Goal: Task Accomplishment & Management: Complete application form

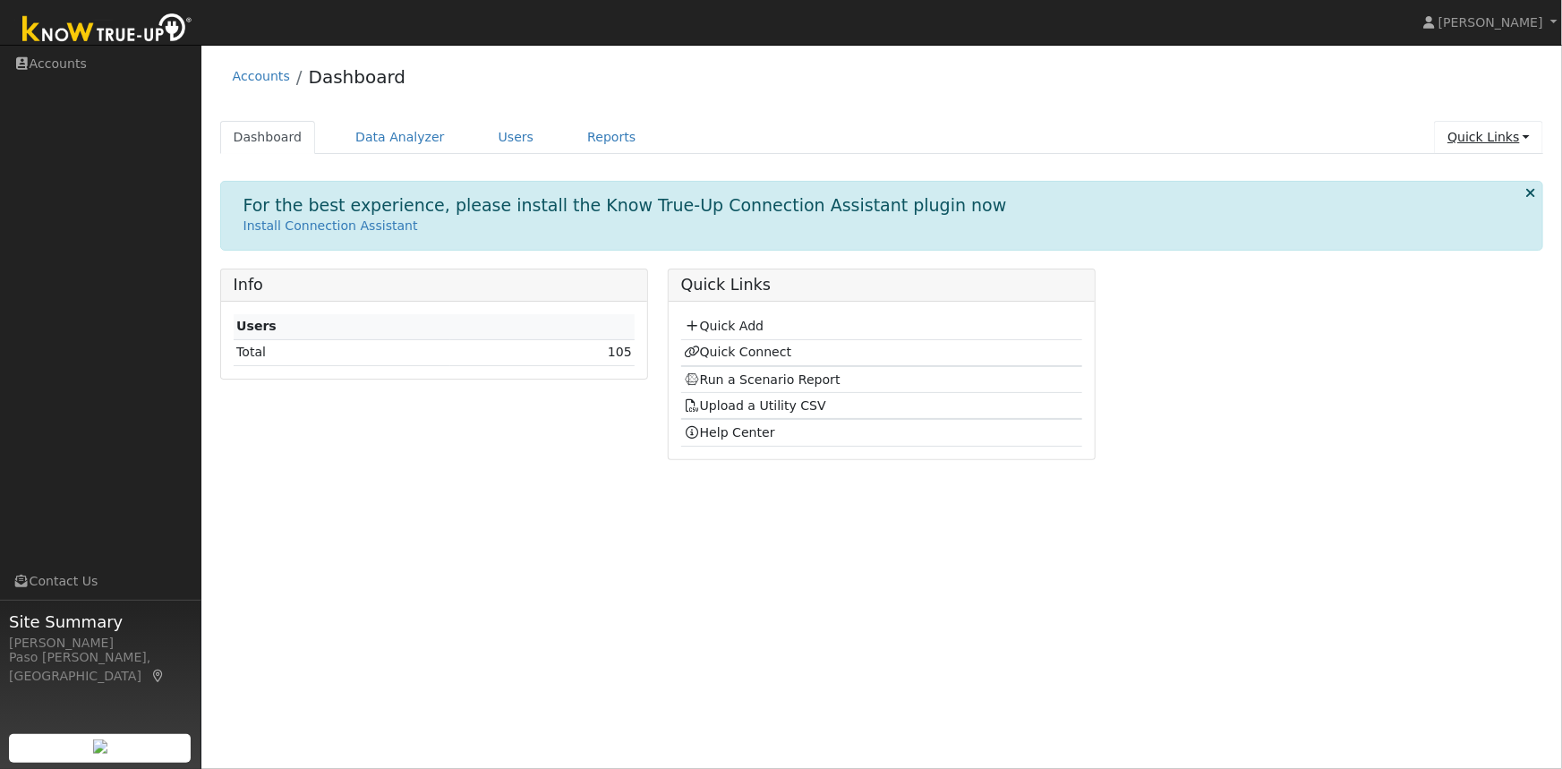
click at [1520, 138] on link "Quick Links" at bounding box center [1488, 137] width 109 height 33
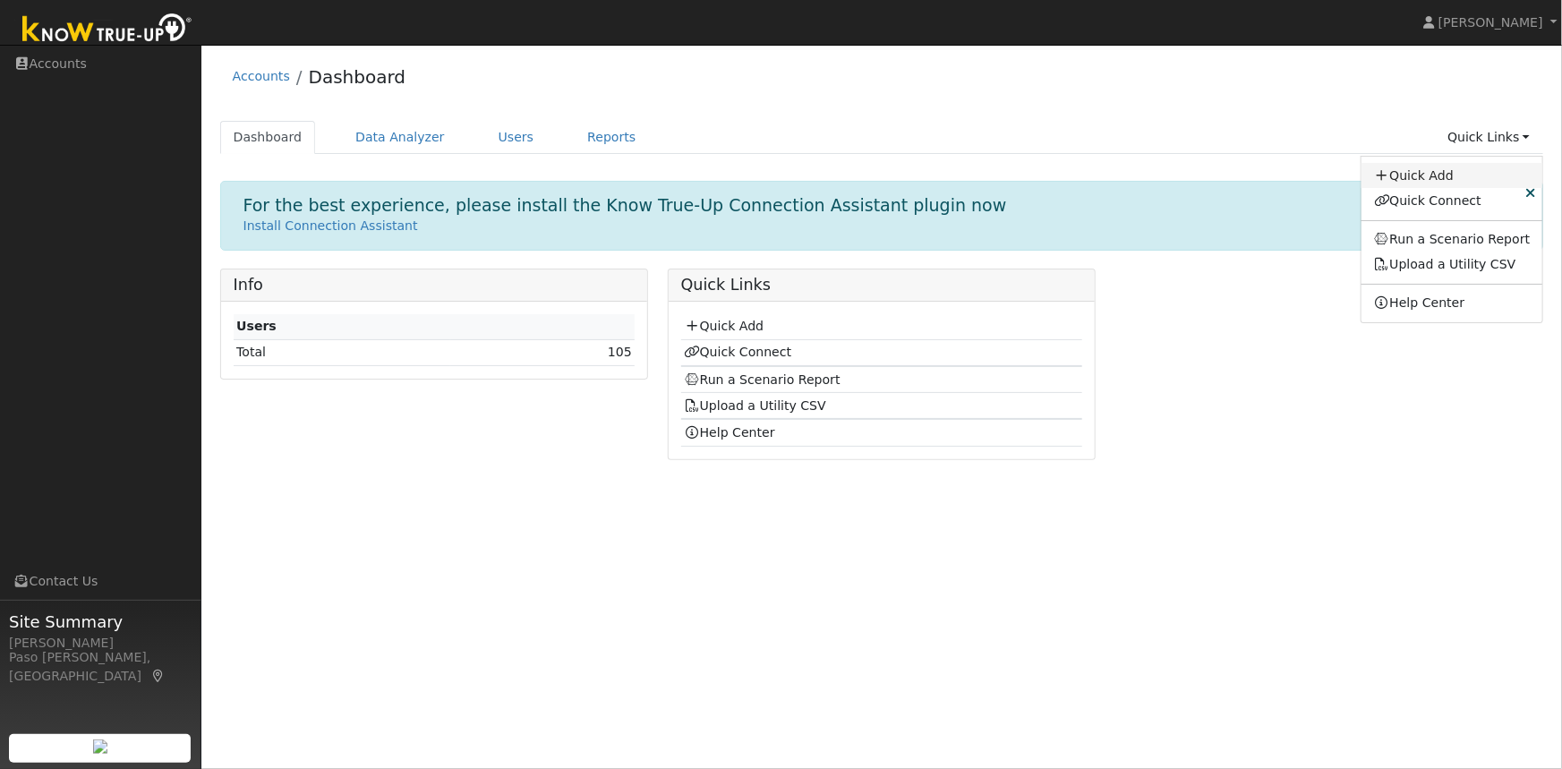
click at [1439, 173] on link "Quick Add" at bounding box center [1452, 175] width 182 height 25
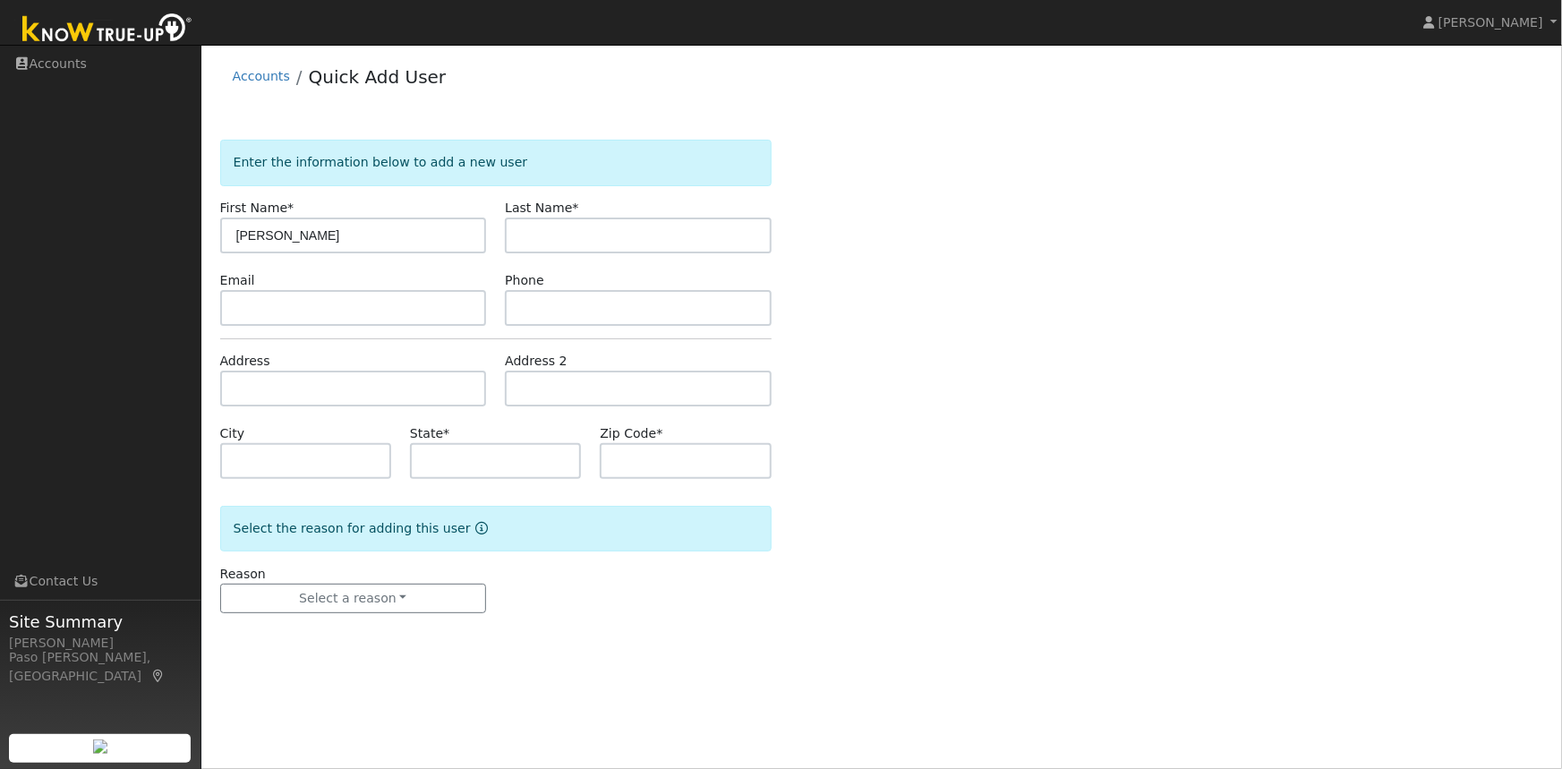
type input "[PERSON_NAME]"
type input "Leong"
click at [341, 376] on input "text" at bounding box center [353, 388] width 267 height 36
paste input "8834 Coromar Ave, Atascadero, CA 93422"
type input "8834 Coromar Avenue"
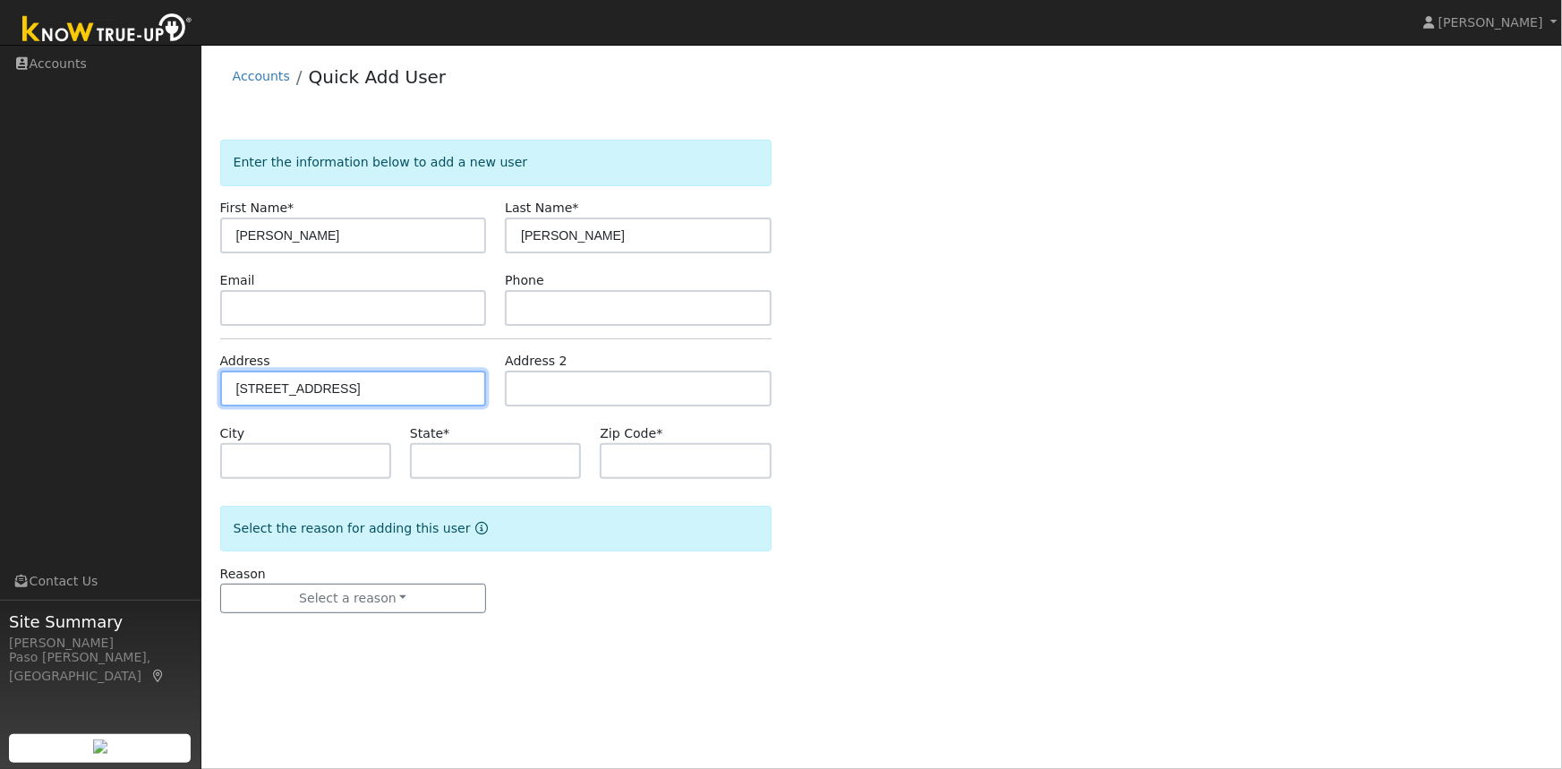
type input "Atascadero"
type input "CA"
type input "93422"
click at [832, 421] on div "Enter the information below to add a new user First Name * Kayleen Last Name * …" at bounding box center [882, 394] width 1324 height 509
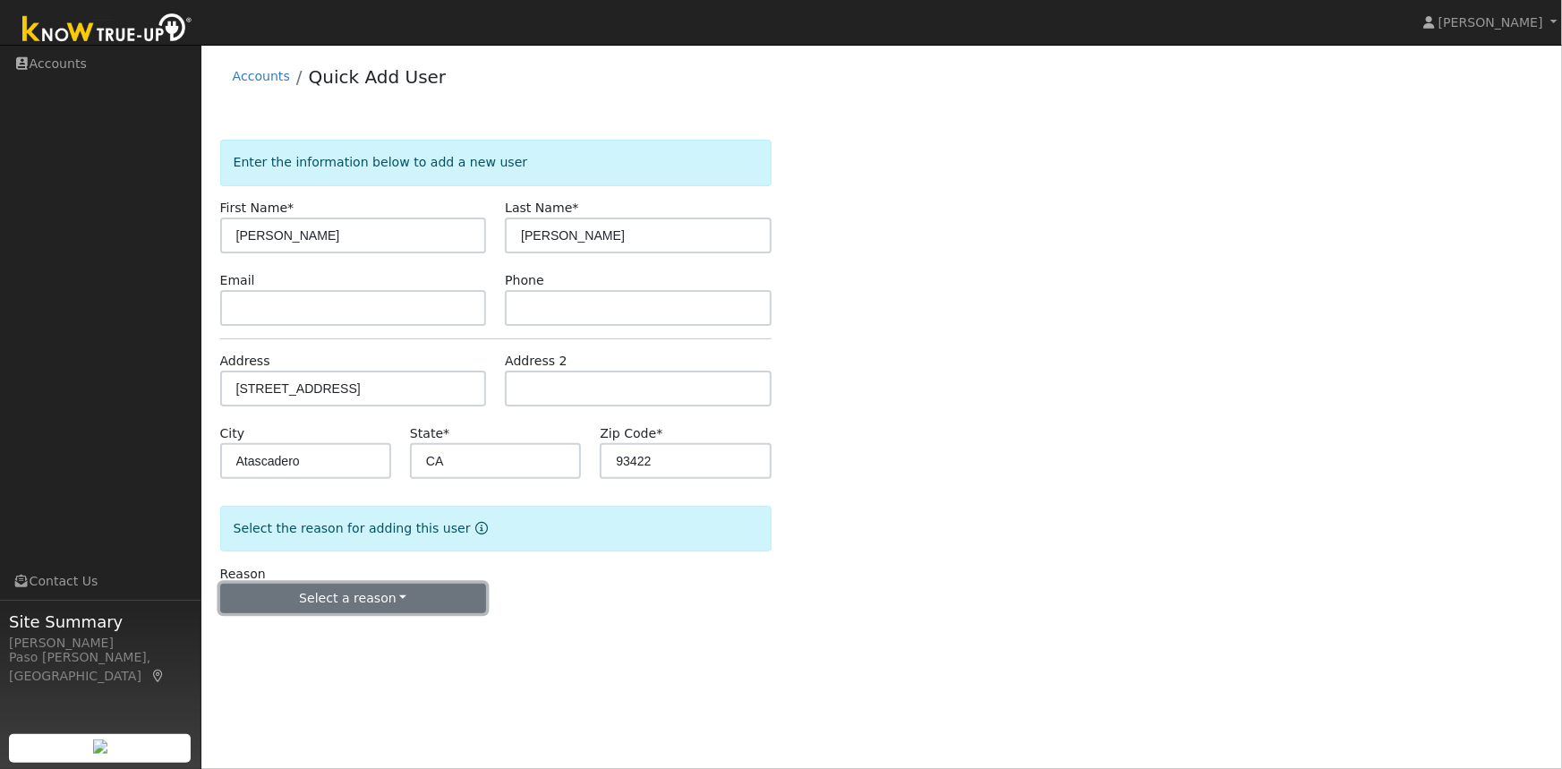
click at [401, 605] on button "Select a reason" at bounding box center [353, 598] width 267 height 30
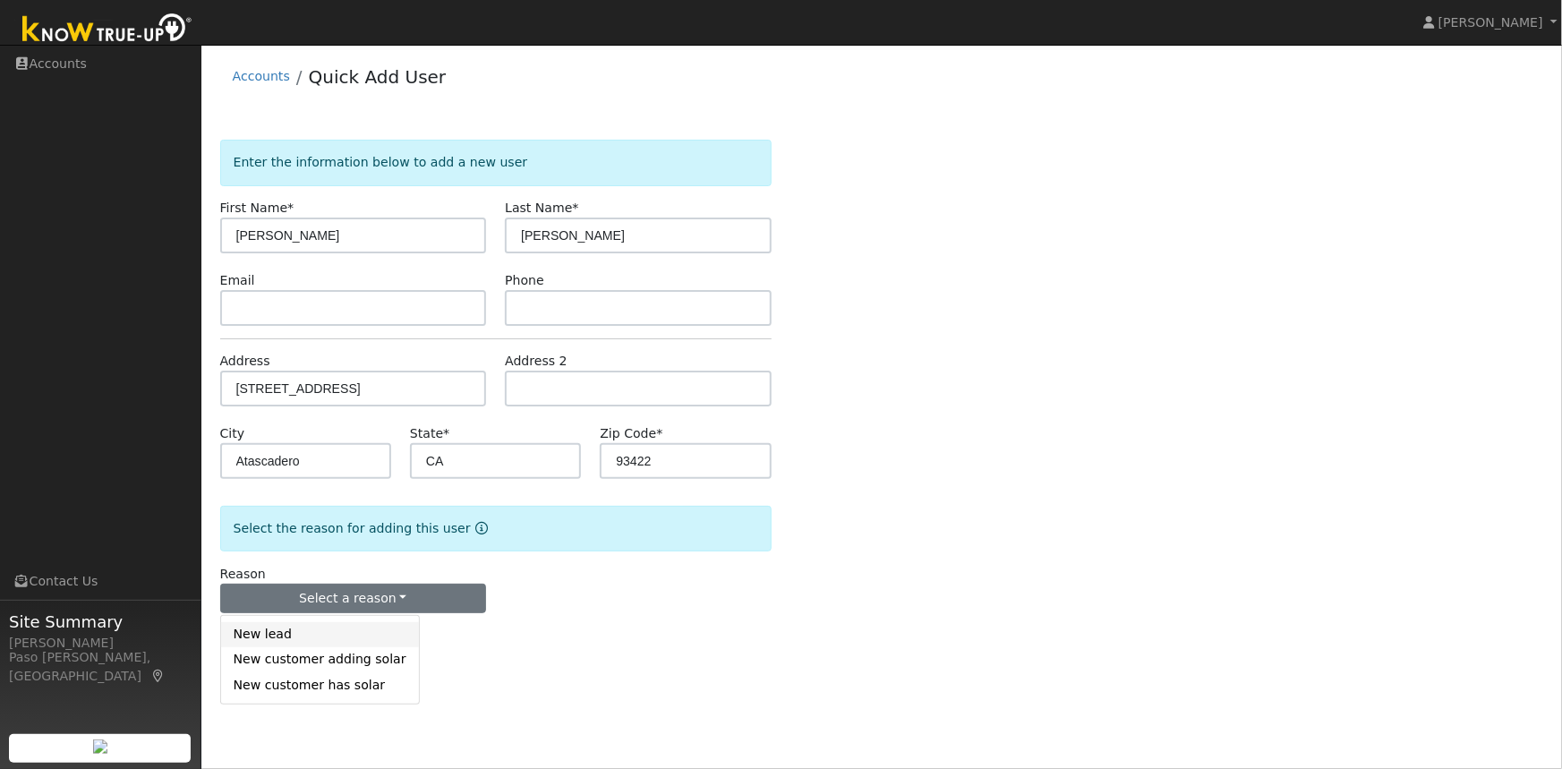
click at [305, 643] on link "New lead" at bounding box center [320, 634] width 198 height 25
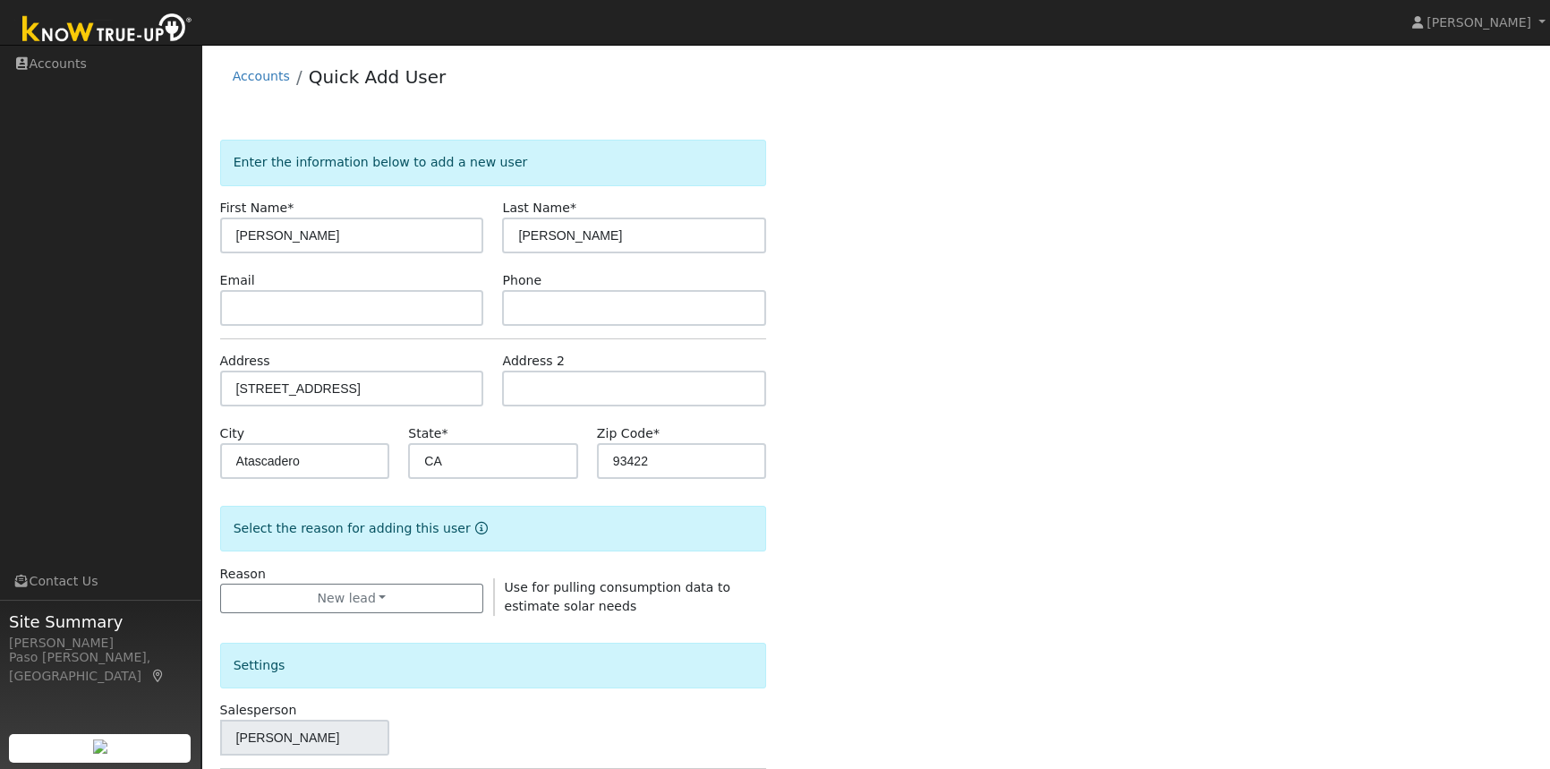
click at [890, 482] on div "Enter the information below to add a new user First Name * Kayleen Last Name * …" at bounding box center [876, 627] width 1312 height 975
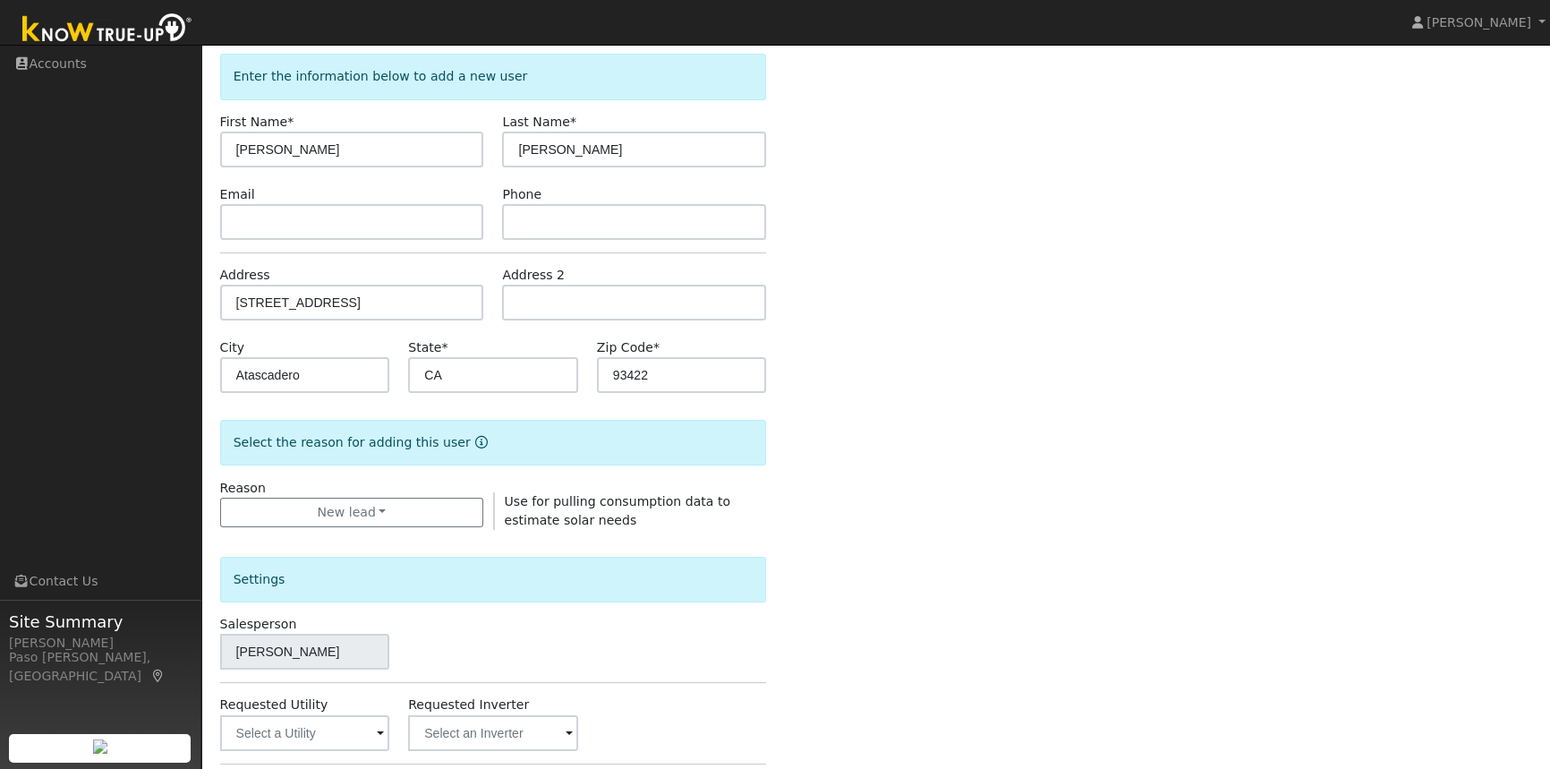
scroll to position [388, 0]
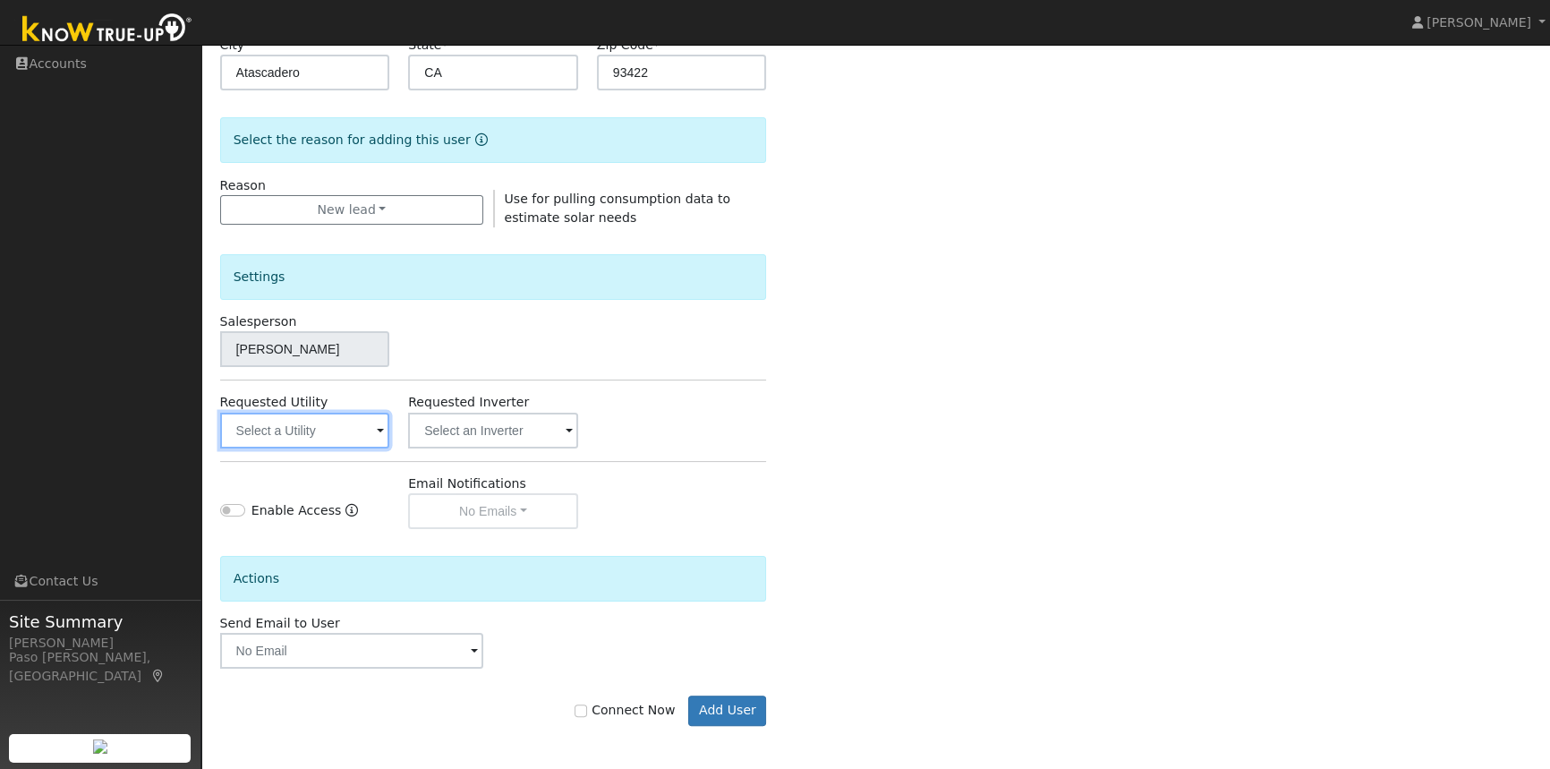
click at [326, 435] on input "text" at bounding box center [305, 431] width 170 height 36
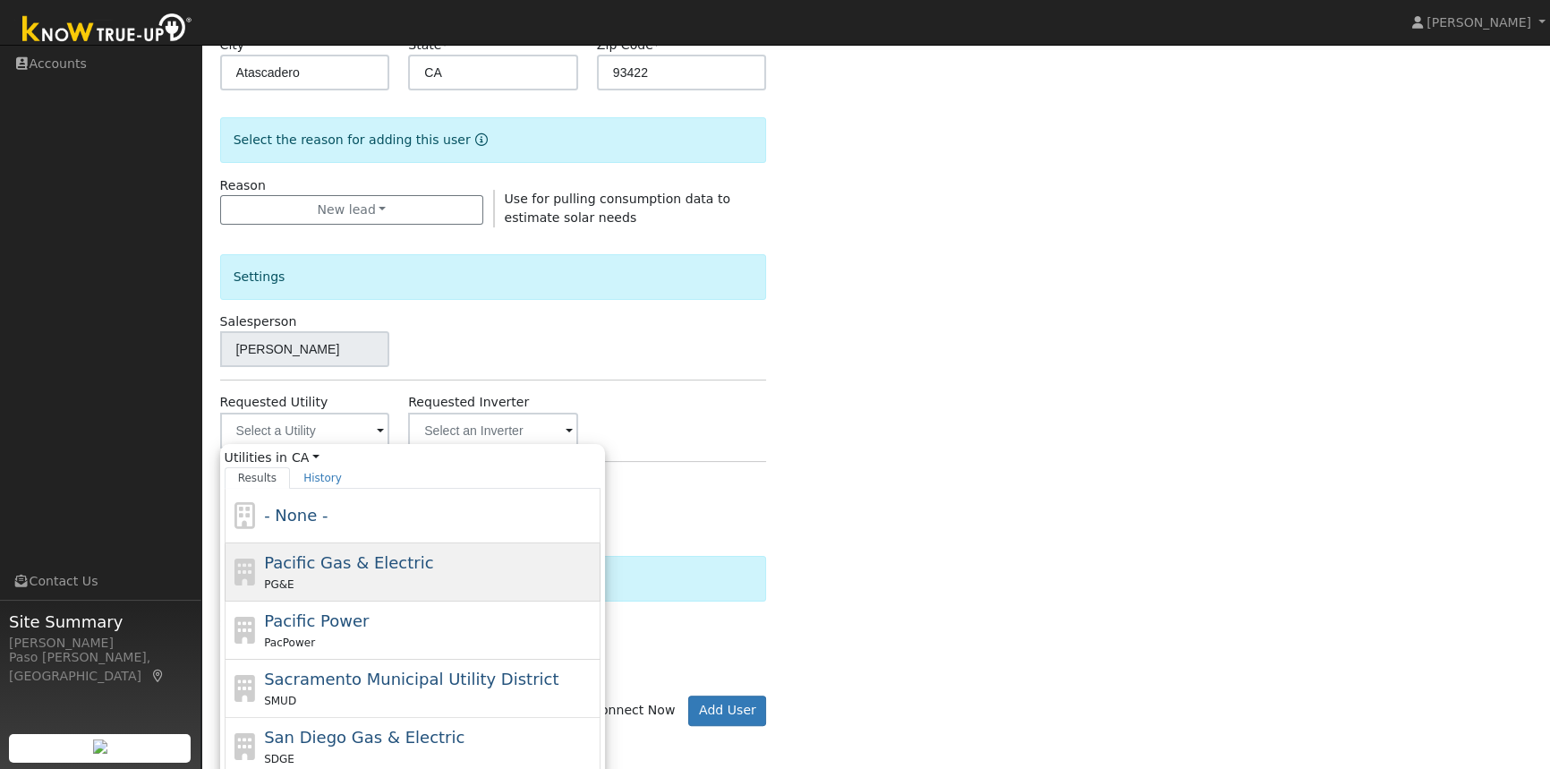
click at [322, 567] on span "Pacific Gas & Electric" at bounding box center [348, 562] width 169 height 19
type input "Pacific Gas & Electric"
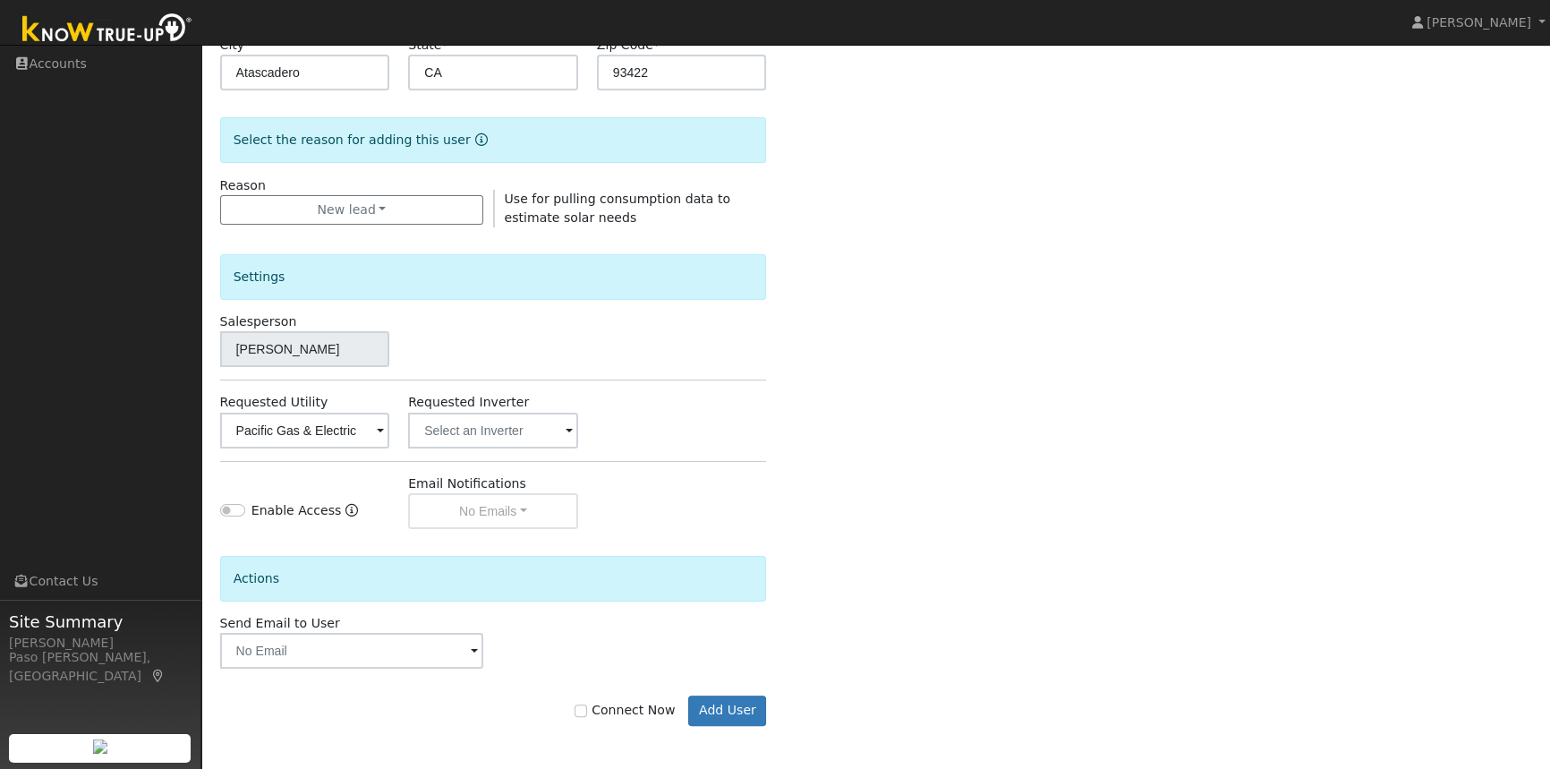
click at [795, 422] on div "Enter the information below to add a new user First Name * Kayleen Last Name * …" at bounding box center [876, 256] width 1312 height 1010
drag, startPoint x: 592, startPoint y: 707, endPoint x: 624, endPoint y: 709, distance: 32.3
click at [587, 707] on input "Connect Now" at bounding box center [581, 710] width 13 height 13
checkbox input "true"
drag, startPoint x: 736, startPoint y: 709, endPoint x: 749, endPoint y: 708, distance: 12.6
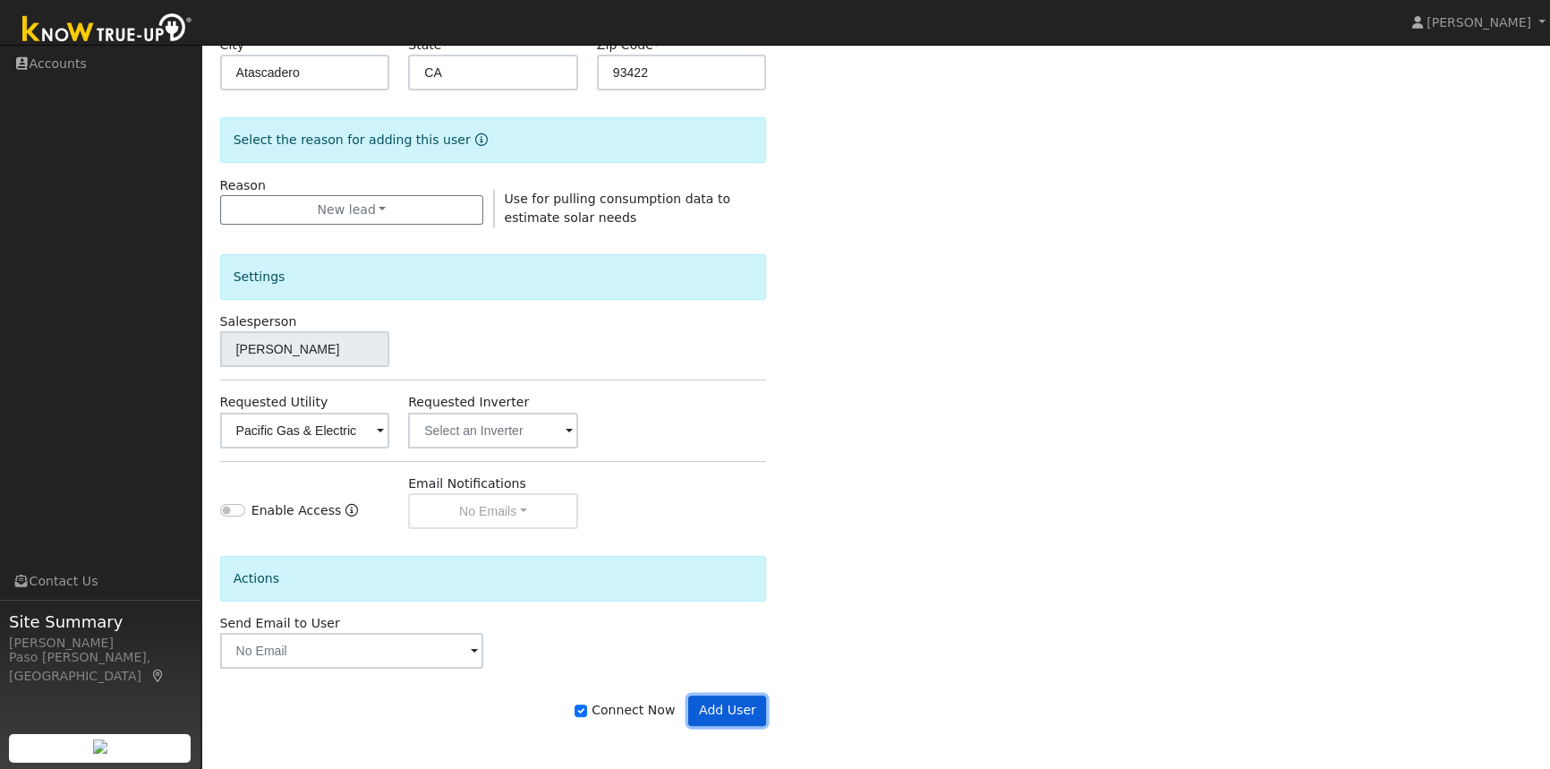
click at [736, 709] on button "Add User" at bounding box center [727, 710] width 78 height 30
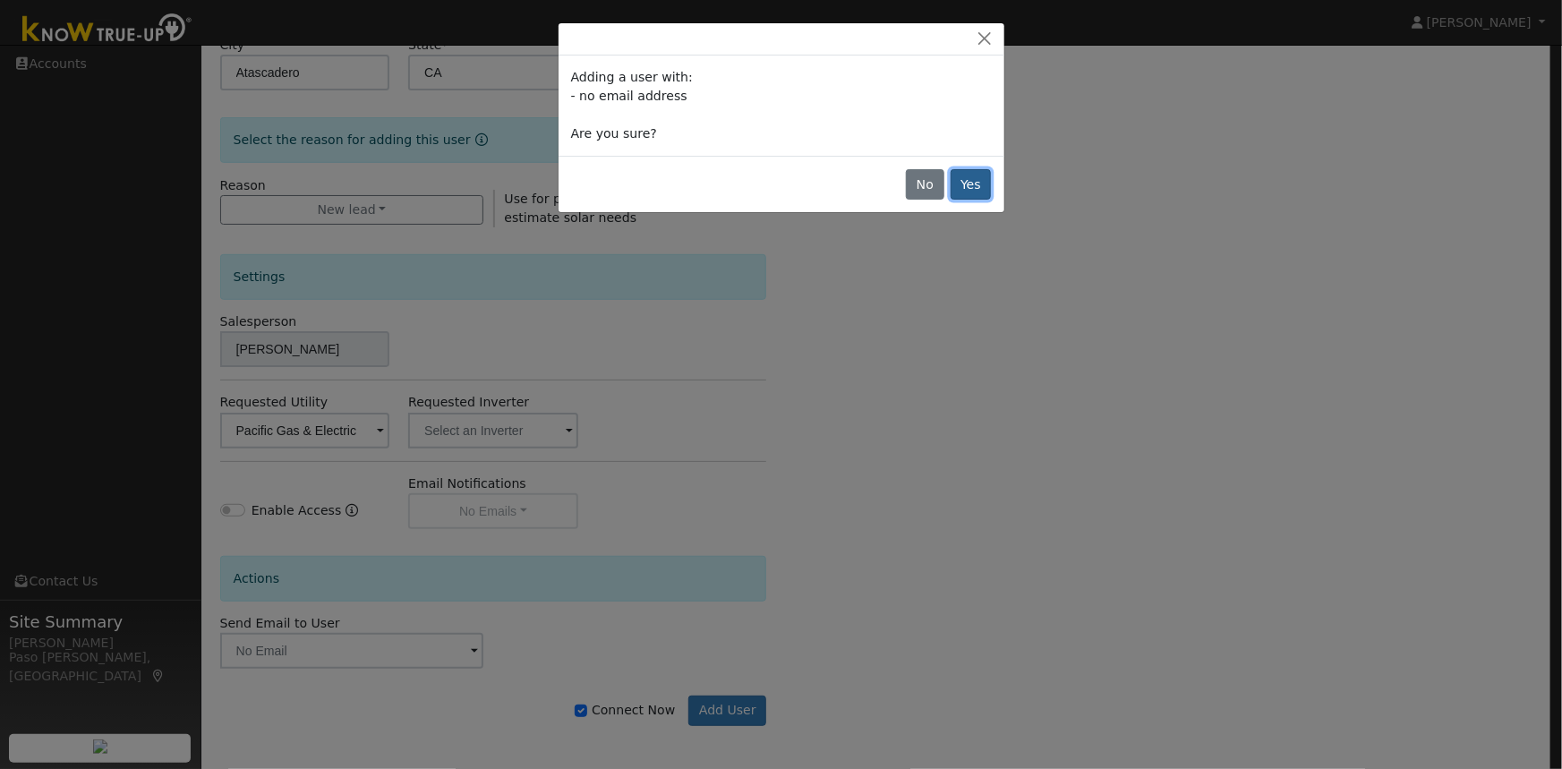
click at [970, 192] on button "Yes" at bounding box center [970, 184] width 41 height 30
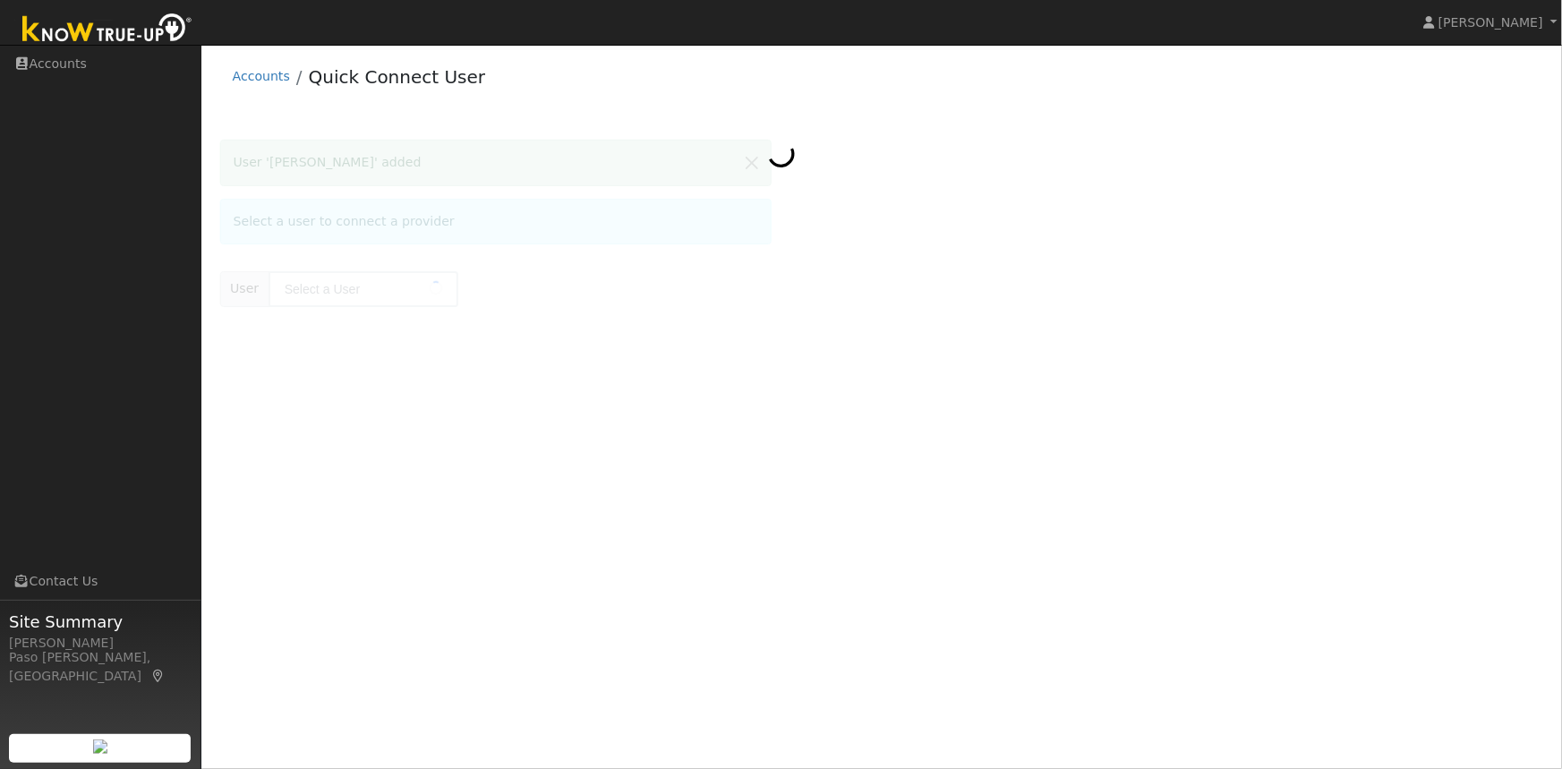
type input "[PERSON_NAME]"
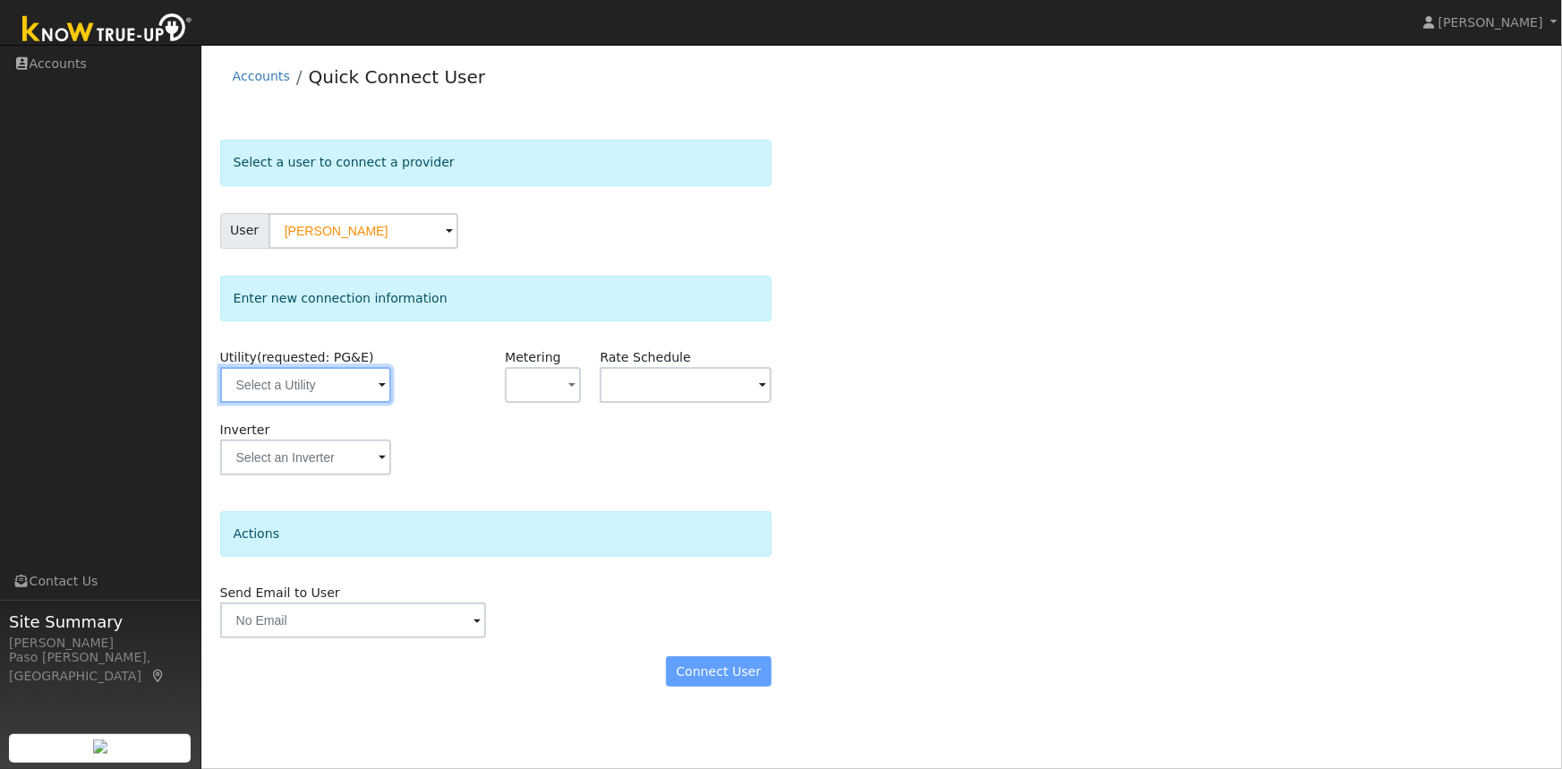
click at [340, 379] on input "text" at bounding box center [305, 385] width 171 height 36
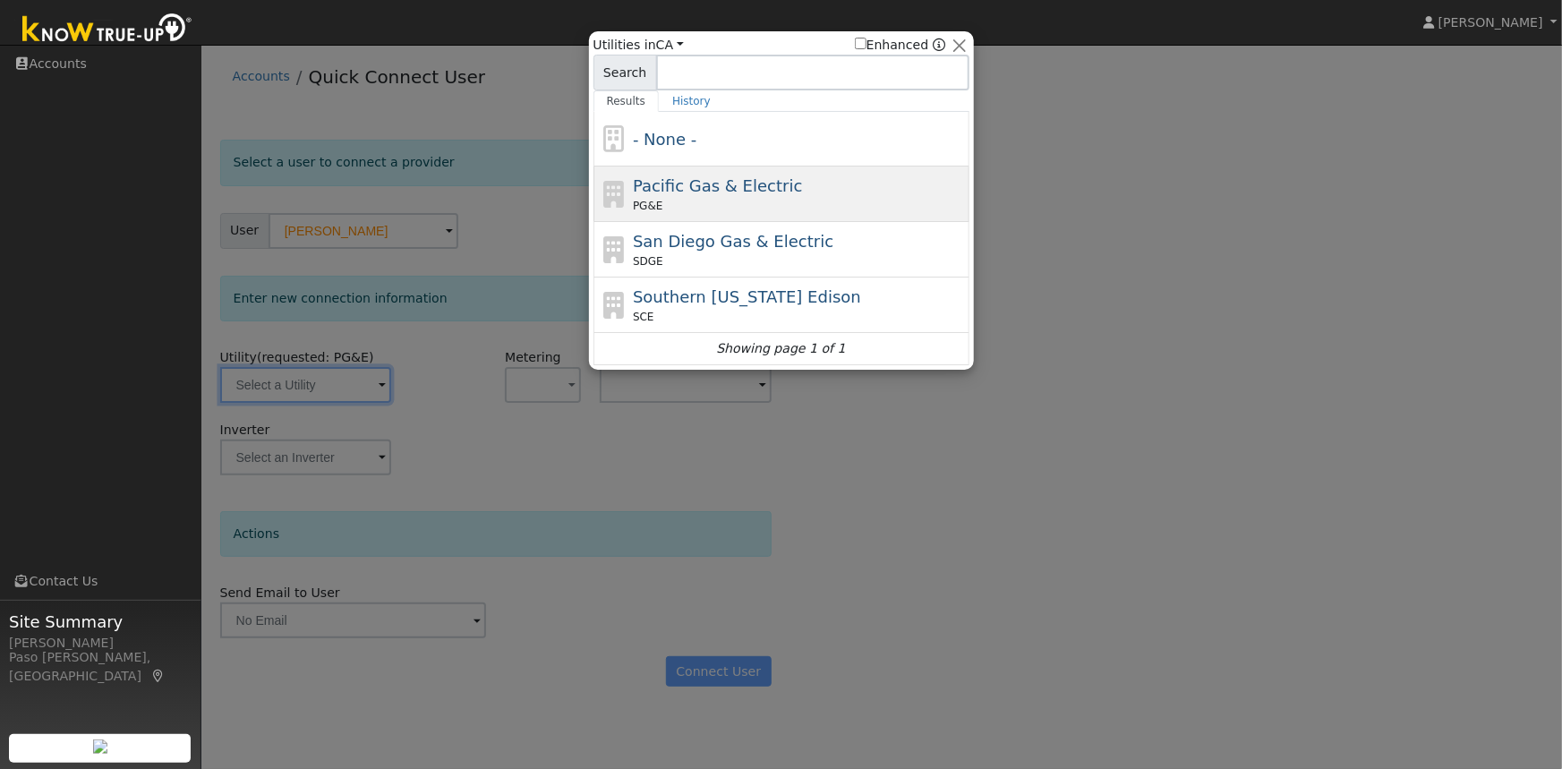
click at [692, 188] on span "Pacific Gas & Electric" at bounding box center [717, 185] width 169 height 19
type input "PG&E"
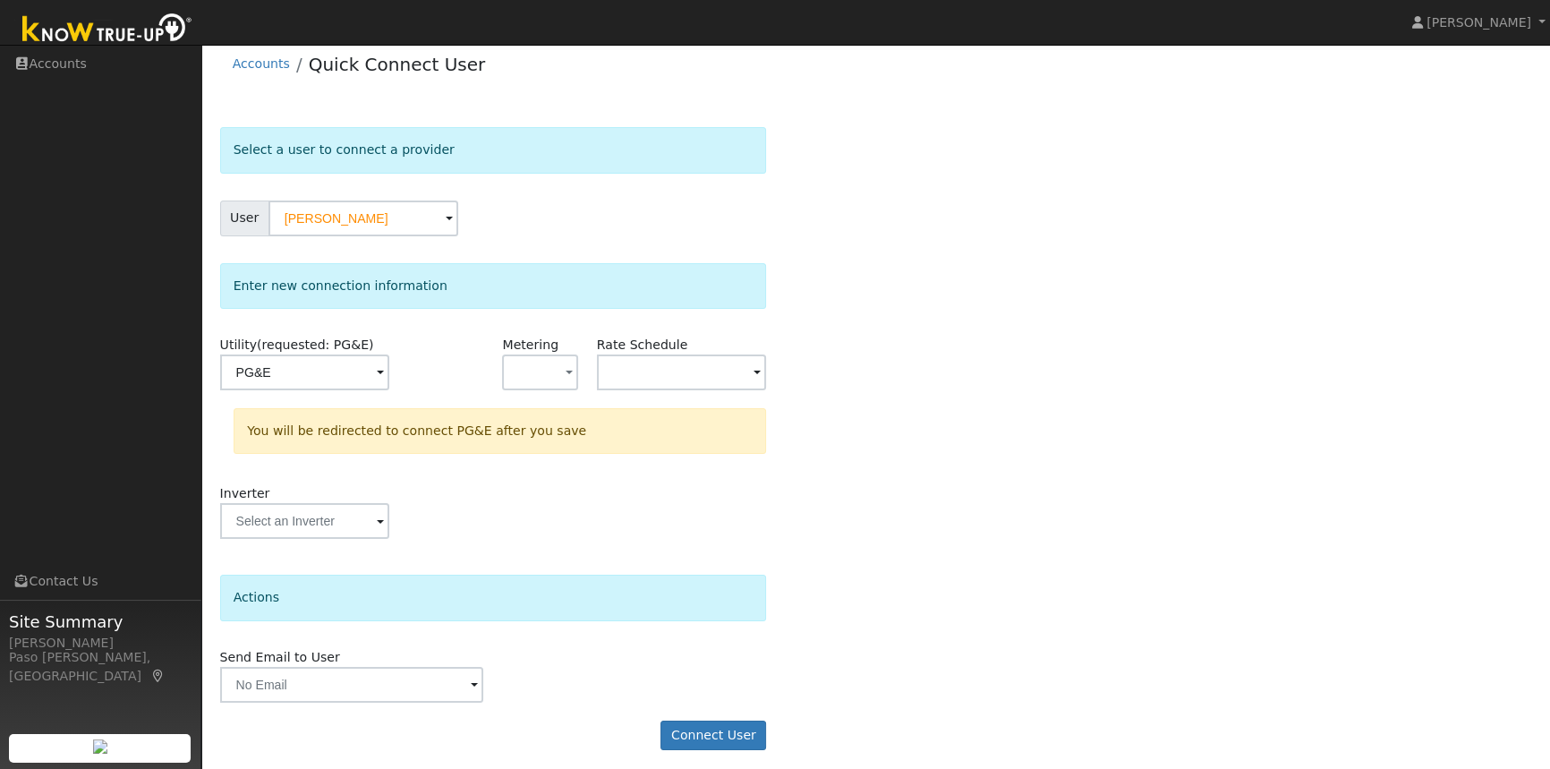
scroll to position [20, 0]
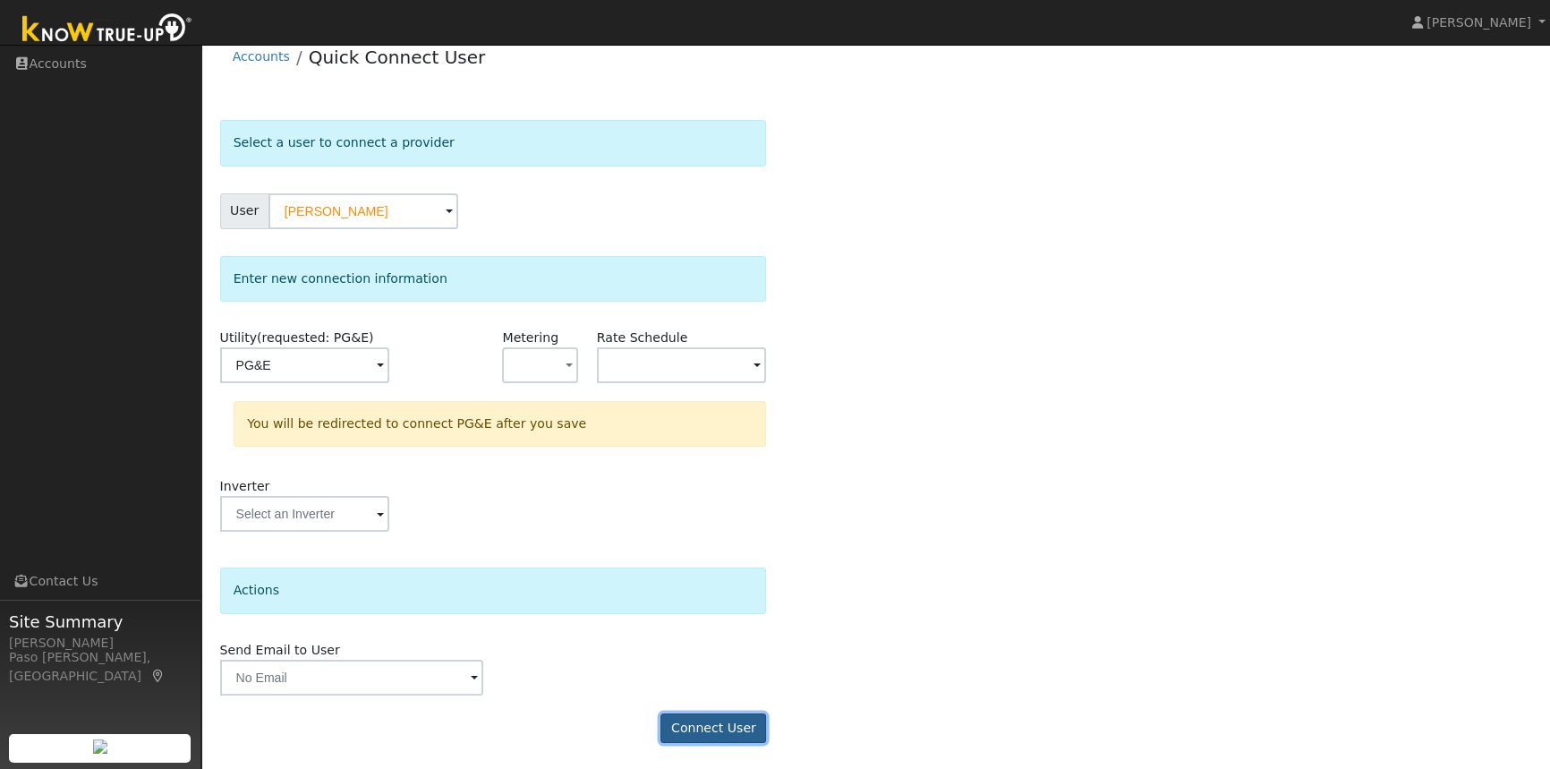
click at [707, 728] on button "Connect User" at bounding box center [713, 728] width 106 height 30
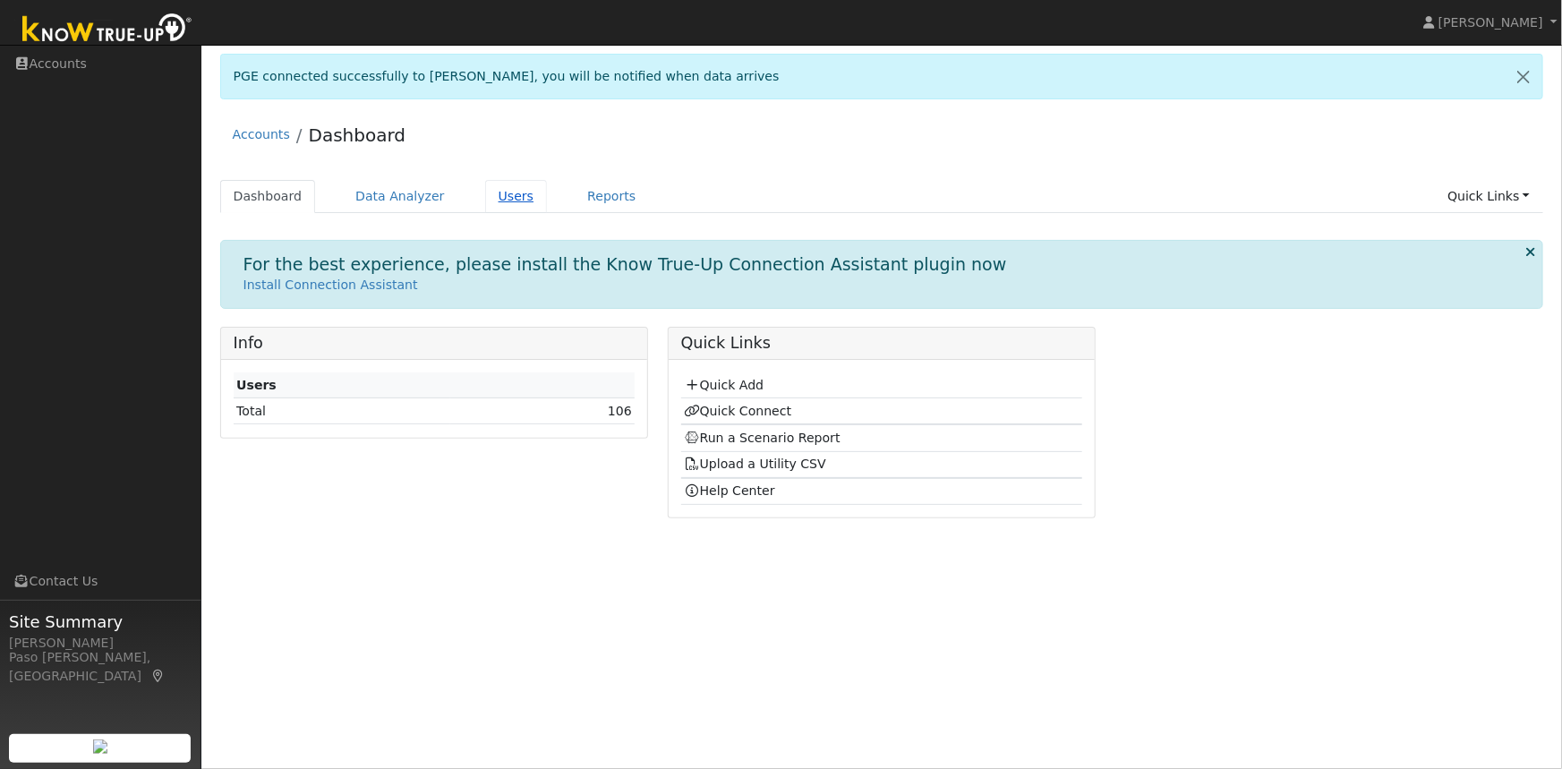
click at [485, 188] on link "Users" at bounding box center [516, 196] width 63 height 33
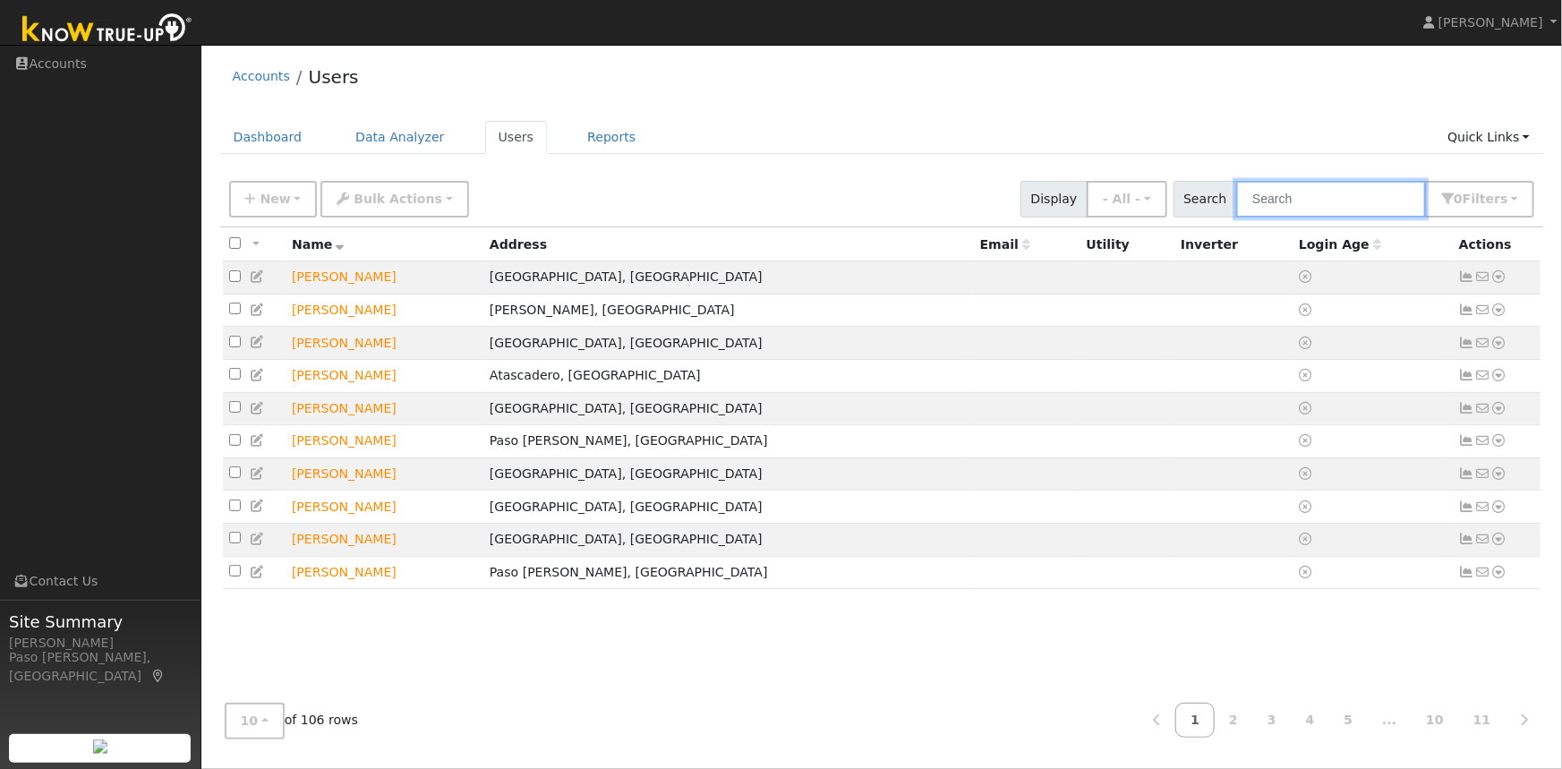
click at [1290, 201] on input "text" at bounding box center [1331, 199] width 190 height 37
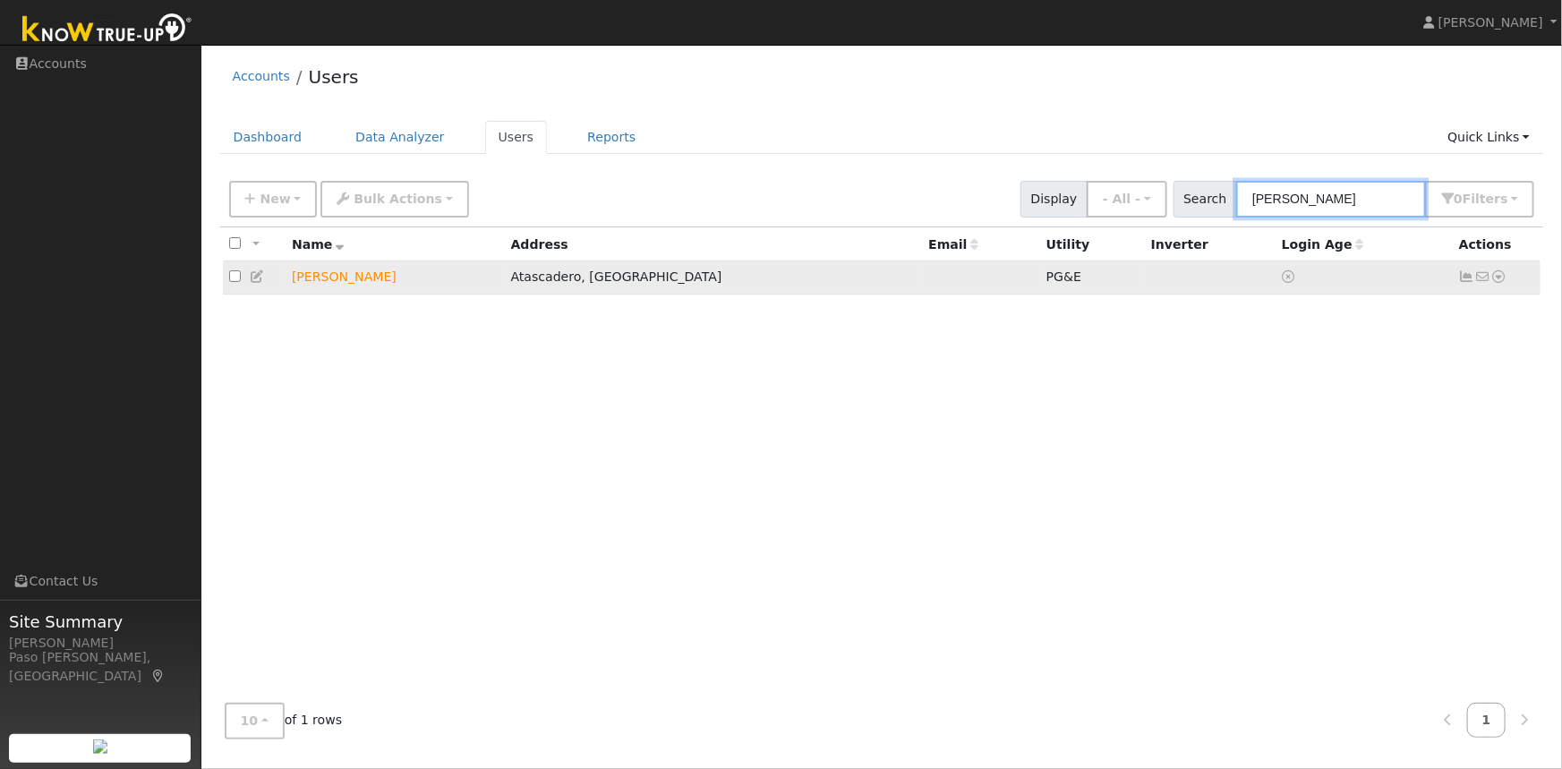
type input "[PERSON_NAME]"
click at [1501, 283] on icon at bounding box center [1499, 276] width 16 height 13
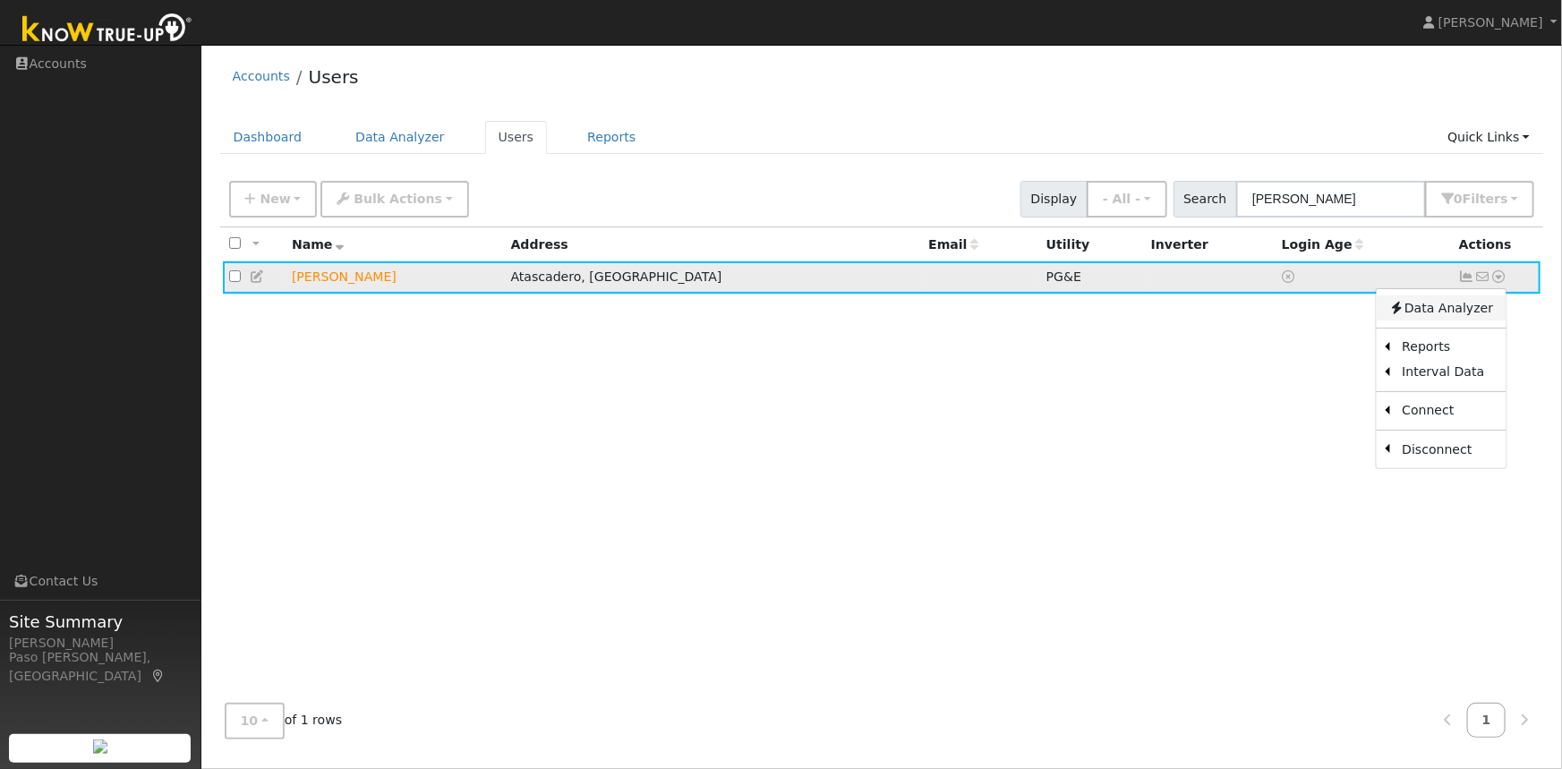
click at [1447, 320] on link "Data Analyzer" at bounding box center [1440, 307] width 130 height 25
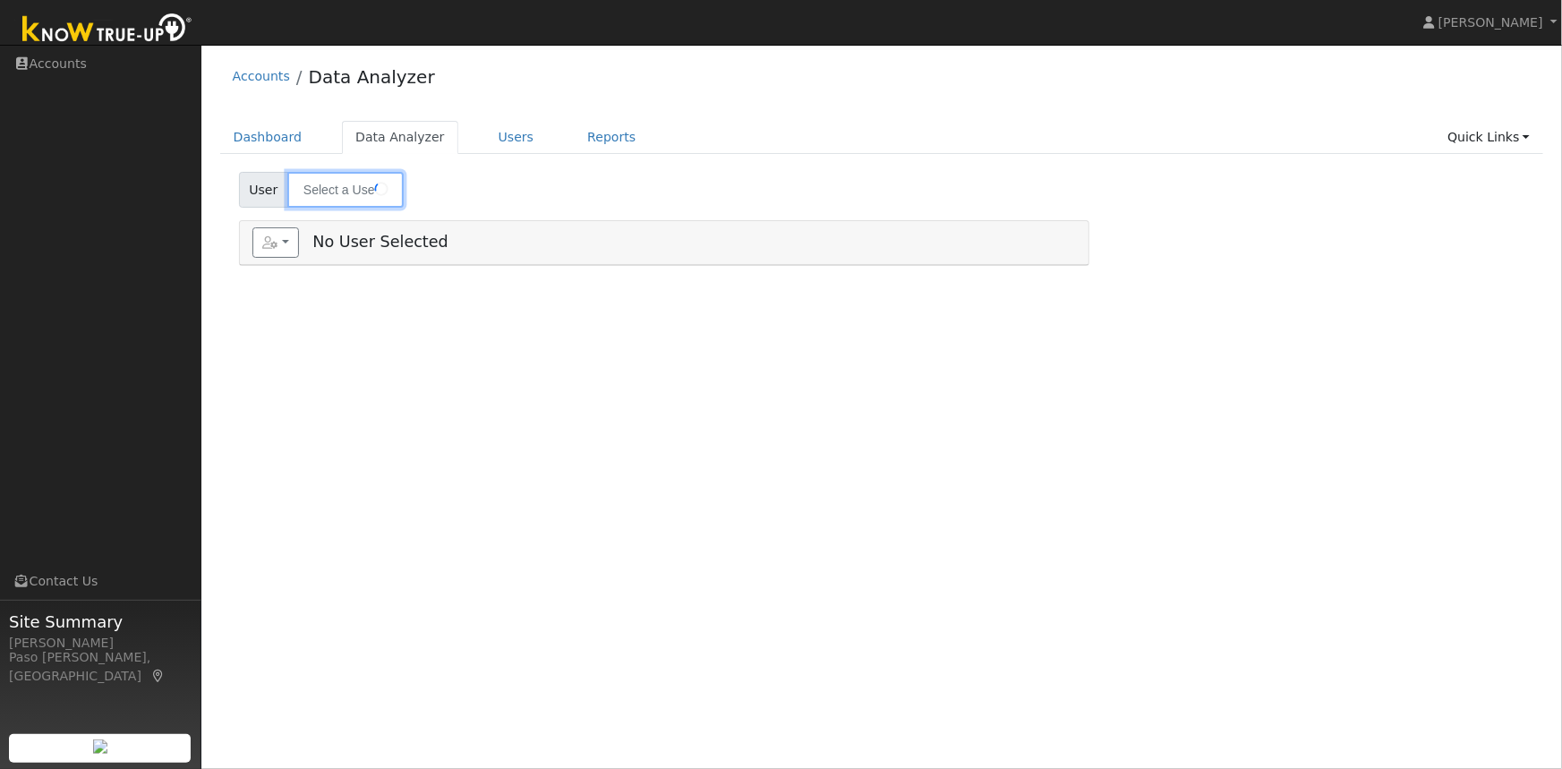
type input "[PERSON_NAME]"
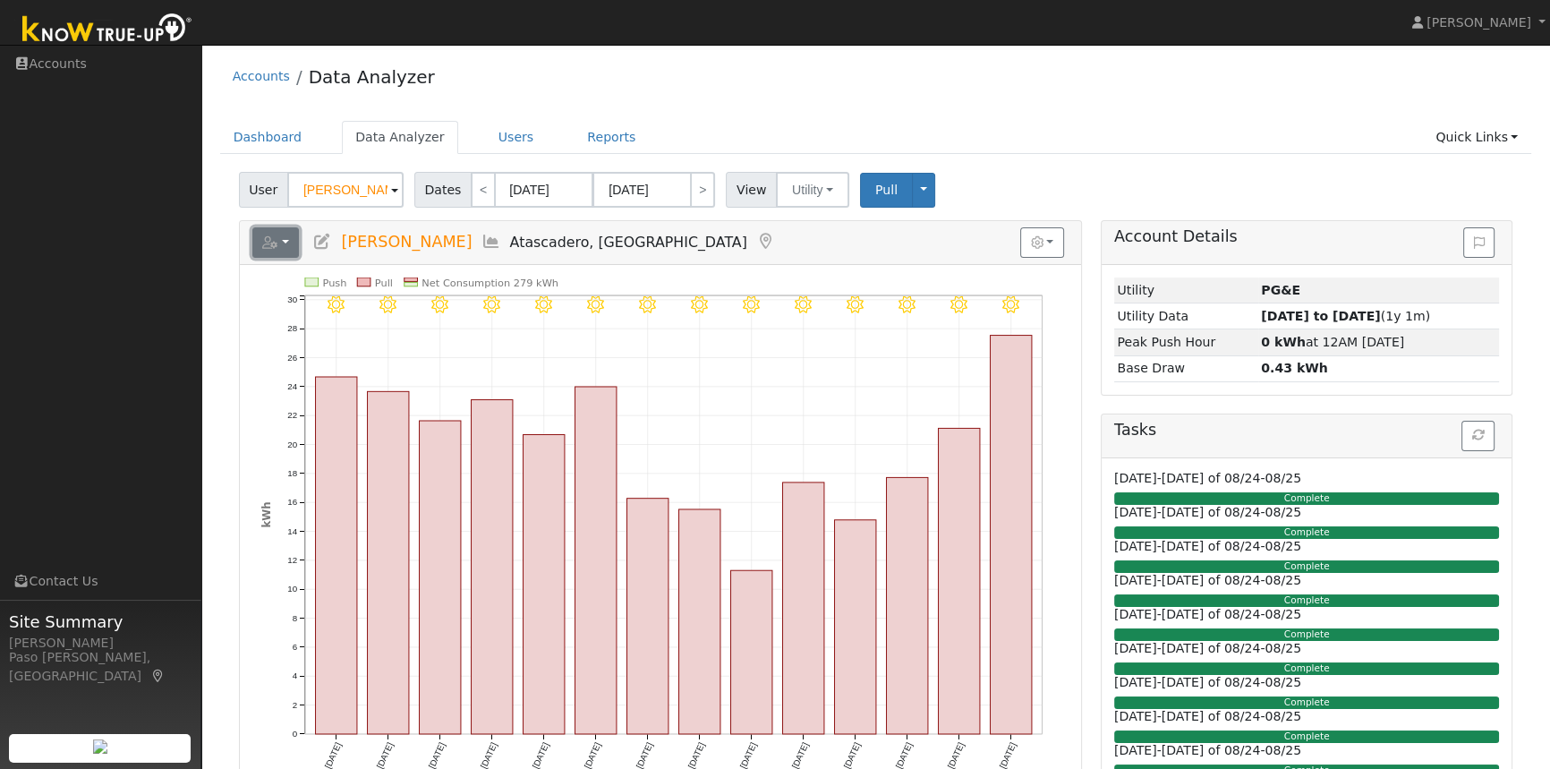
click at [286, 243] on button "button" at bounding box center [275, 242] width 47 height 30
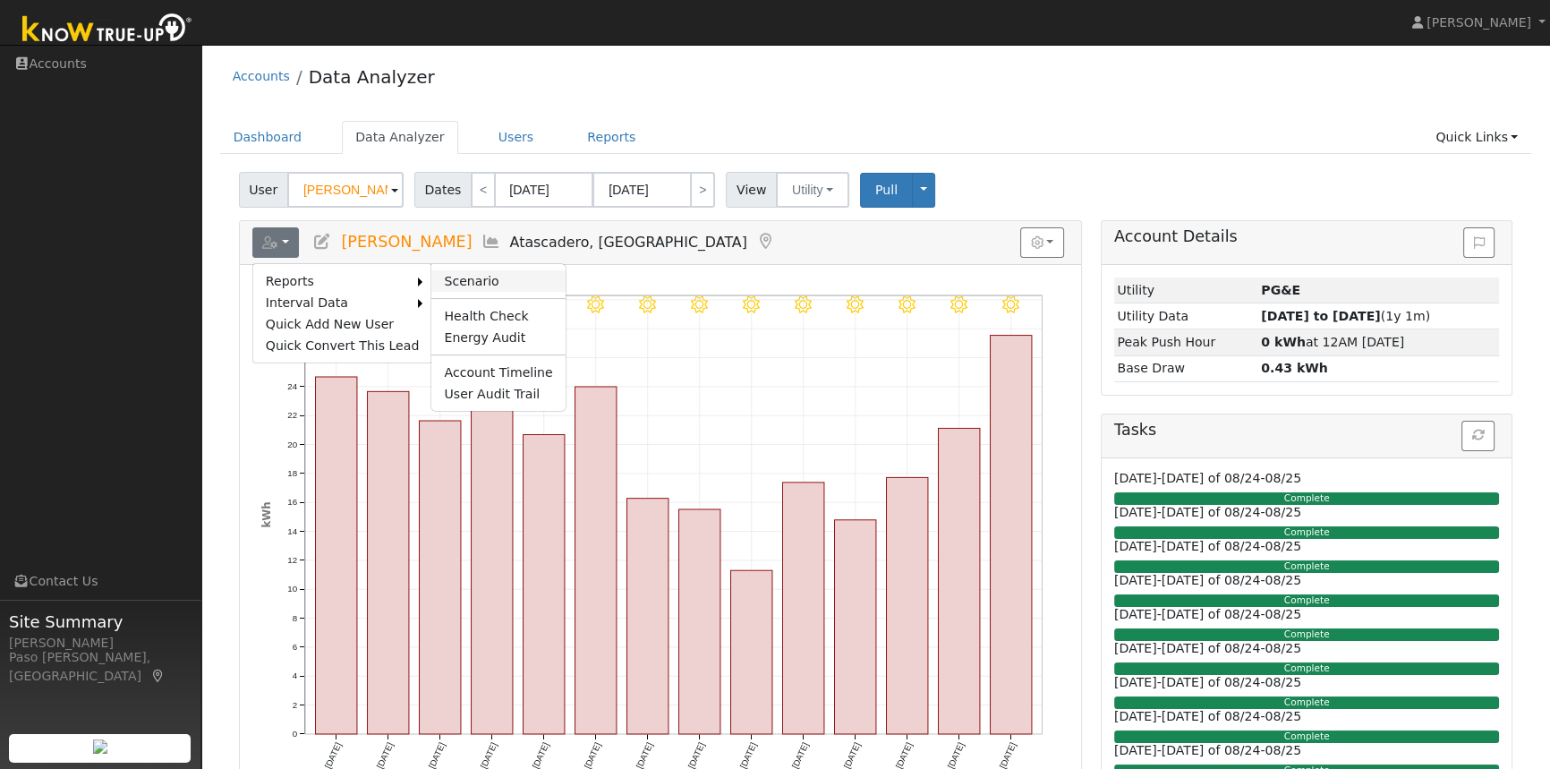
click at [483, 279] on link "Scenario" at bounding box center [497, 280] width 133 height 21
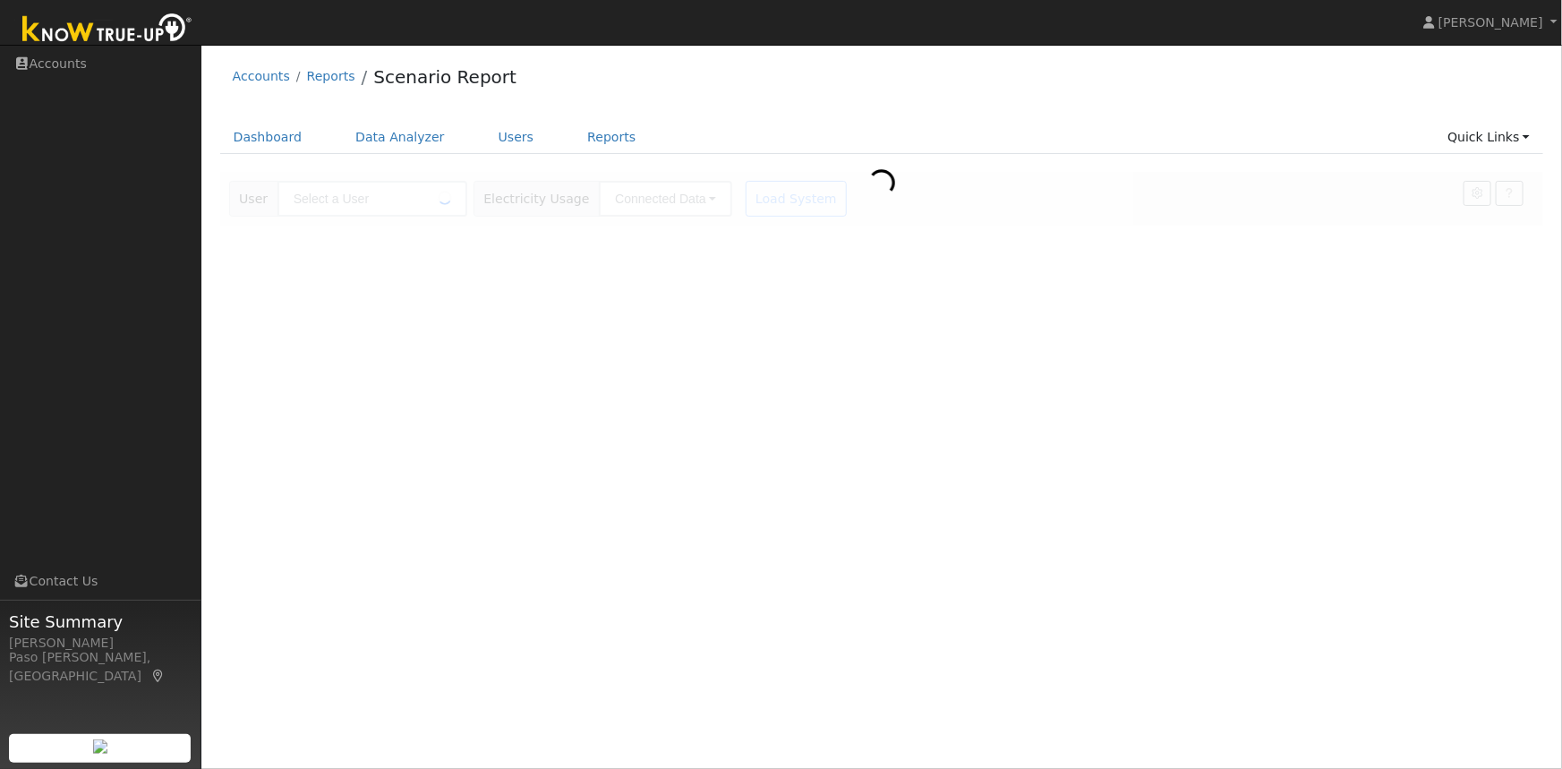
type input "[PERSON_NAME]"
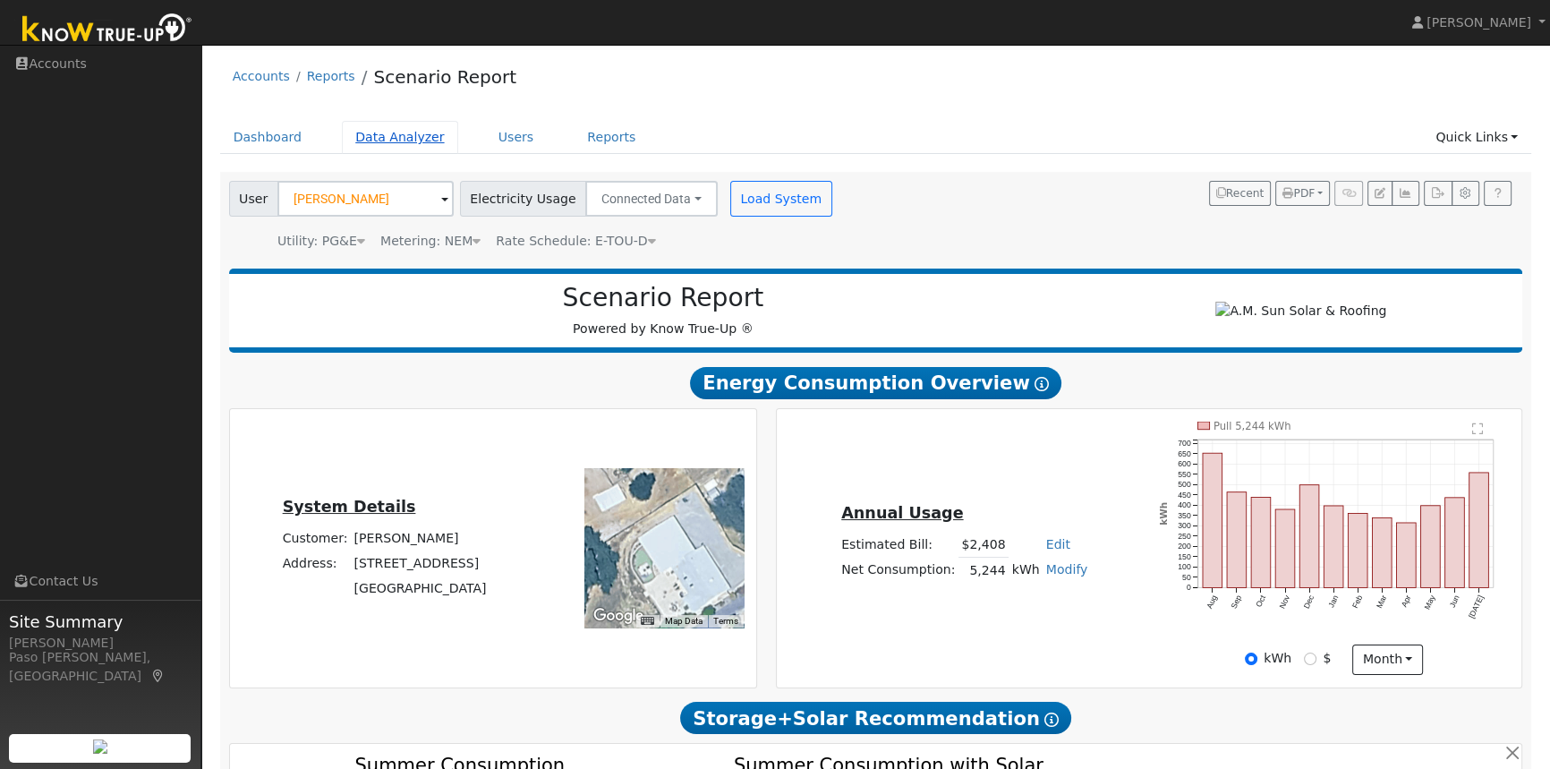
click at [377, 135] on link "Data Analyzer" at bounding box center [400, 137] width 116 height 33
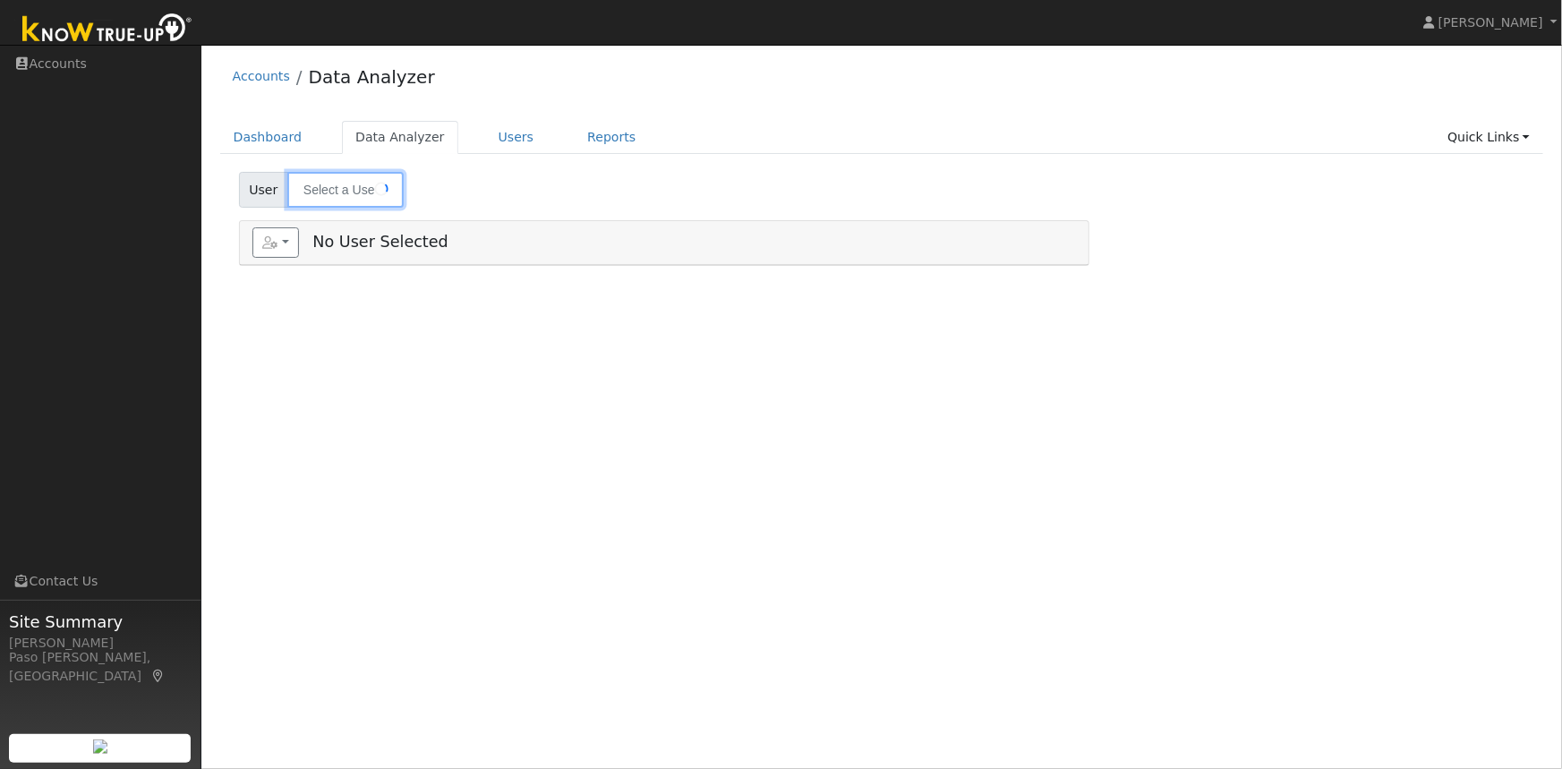
type input "[PERSON_NAME]"
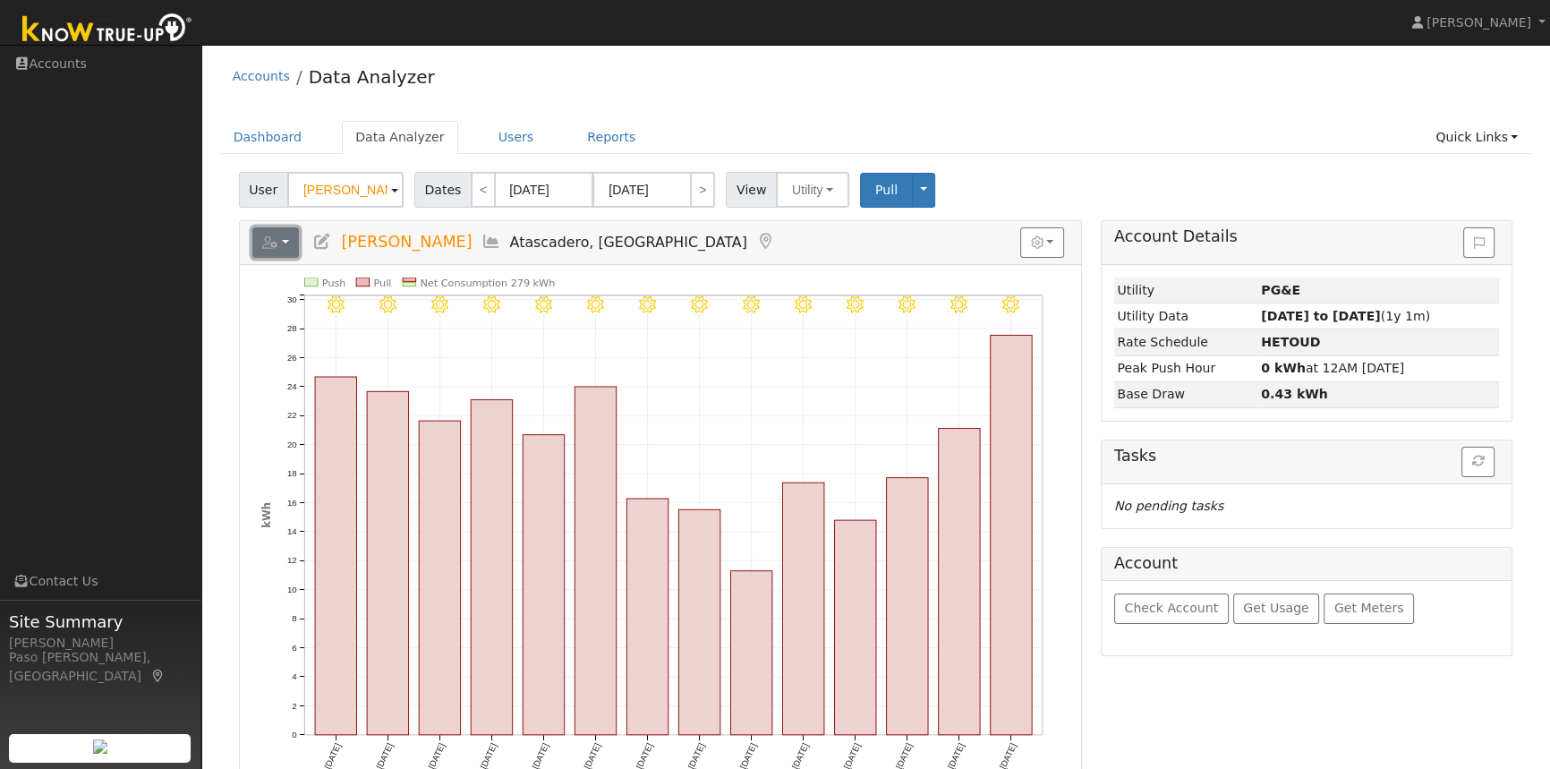
click at [279, 246] on button "button" at bounding box center [275, 242] width 47 height 30
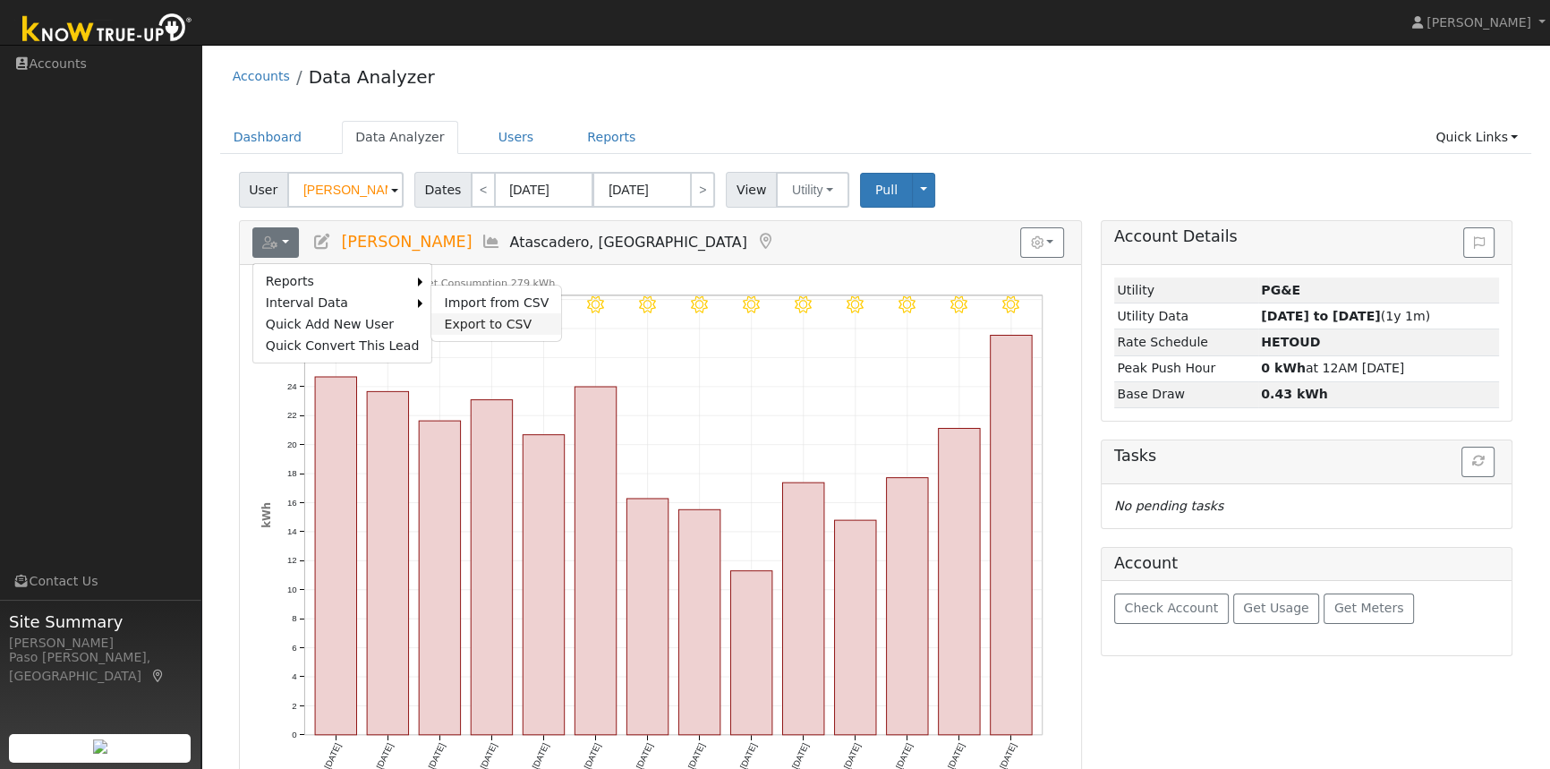
click at [459, 321] on link "Export to CSV" at bounding box center [496, 323] width 130 height 21
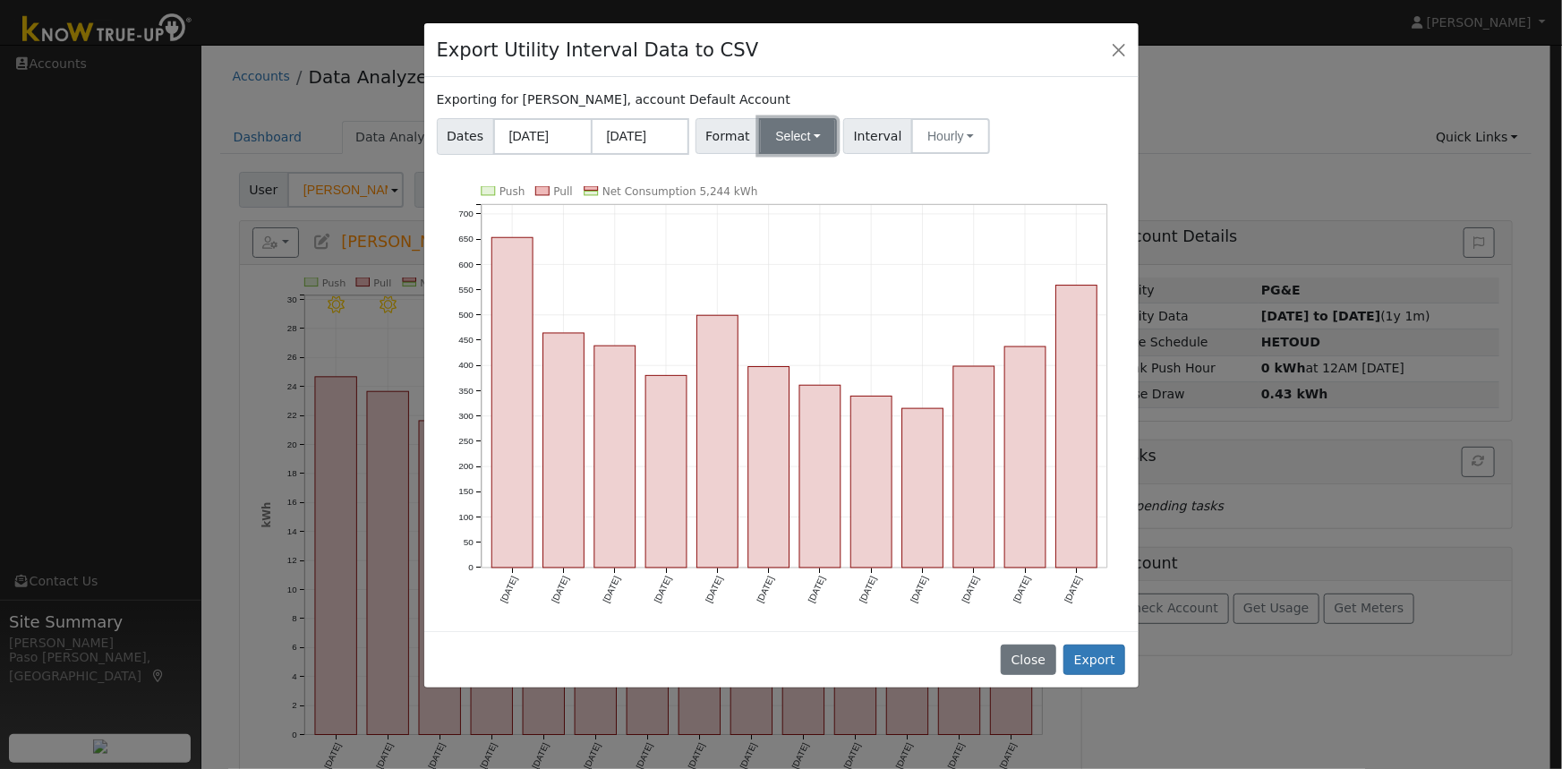
click at [810, 128] on button "Select" at bounding box center [798, 136] width 78 height 36
click at [804, 358] on link "Solargraf" at bounding box center [819, 365] width 128 height 25
click at [1085, 659] on button "Export" at bounding box center [1094, 659] width 62 height 30
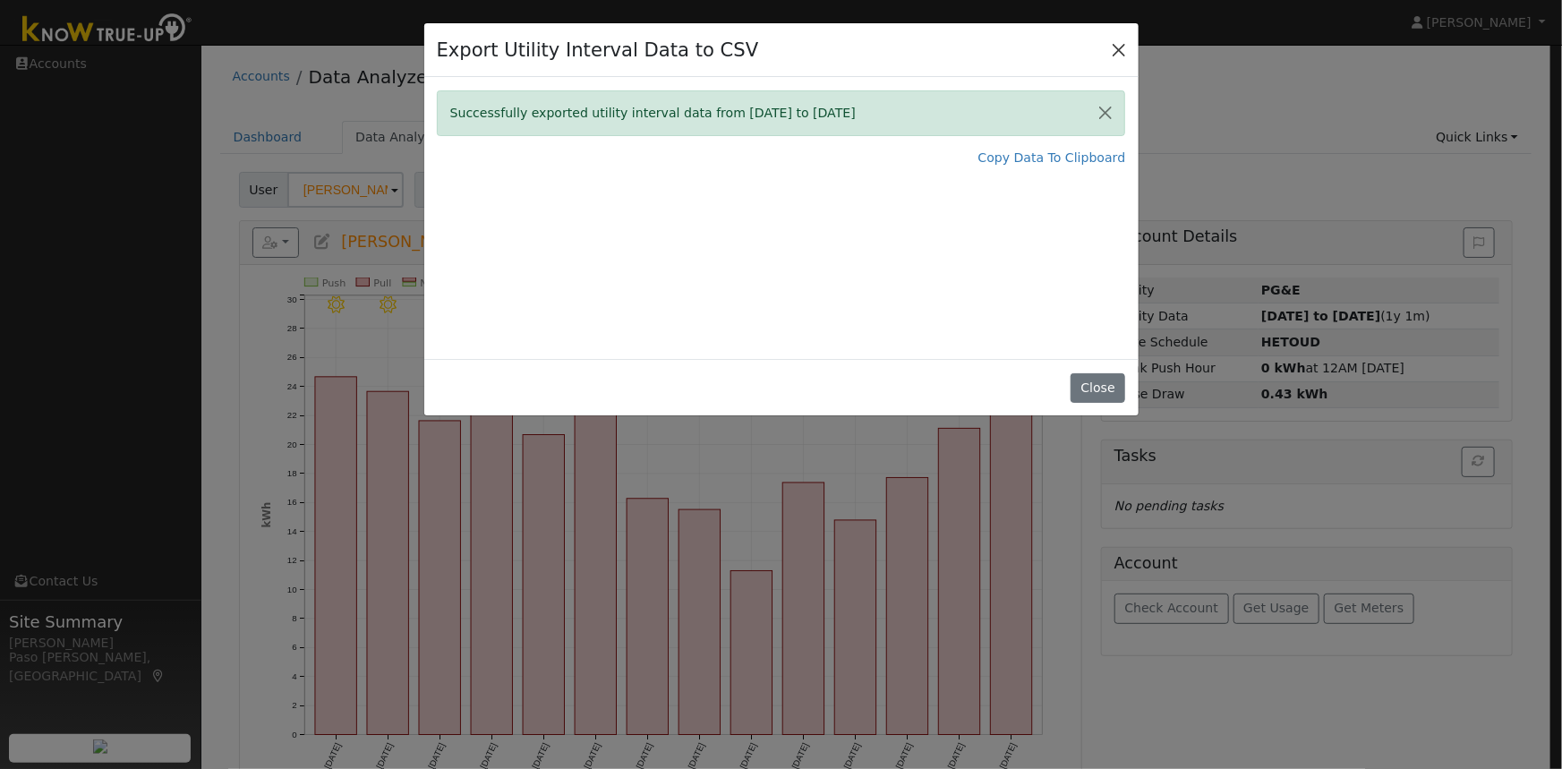
click at [1109, 45] on button "Close" at bounding box center [1118, 49] width 25 height 25
